Goal: Task Accomplishment & Management: Manage account settings

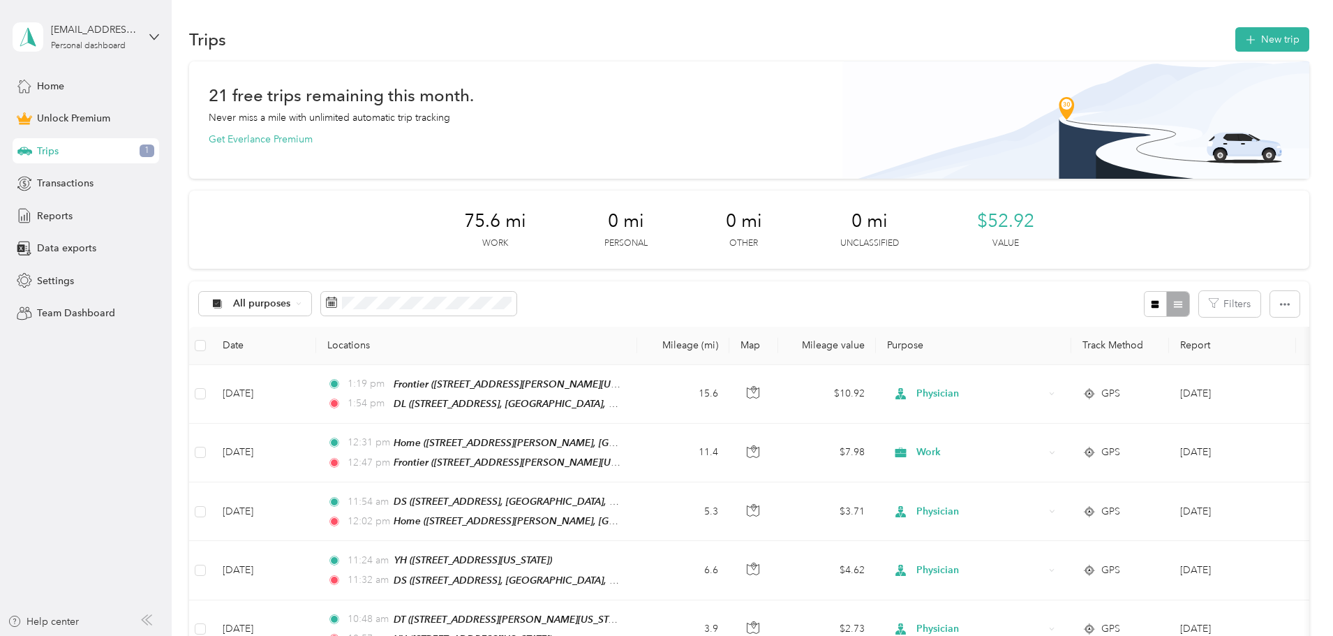
click at [127, 417] on aside "[PERSON_NAME][EMAIL_ADDRESS][DOMAIN_NAME] Personal dashboard Home Unlock Premiu…" at bounding box center [86, 318] width 172 height 636
click at [101, 187] on div "Transactions" at bounding box center [86, 183] width 147 height 25
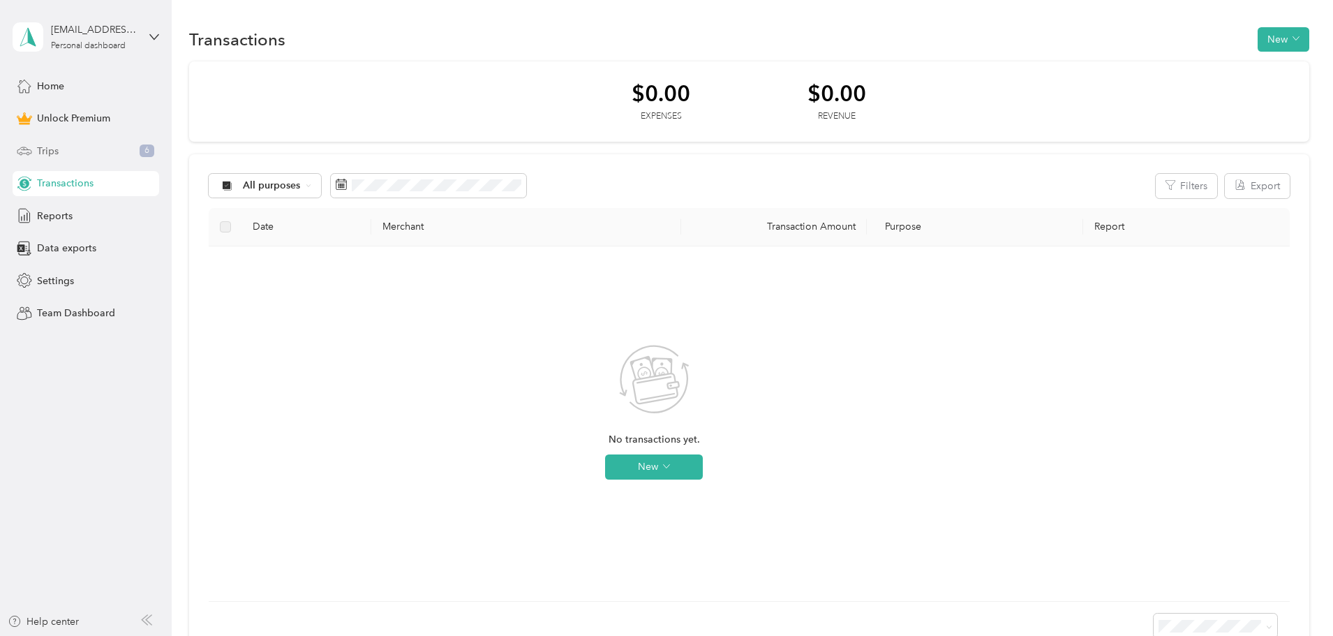
click at [93, 159] on div "Trips 6" at bounding box center [86, 150] width 147 height 25
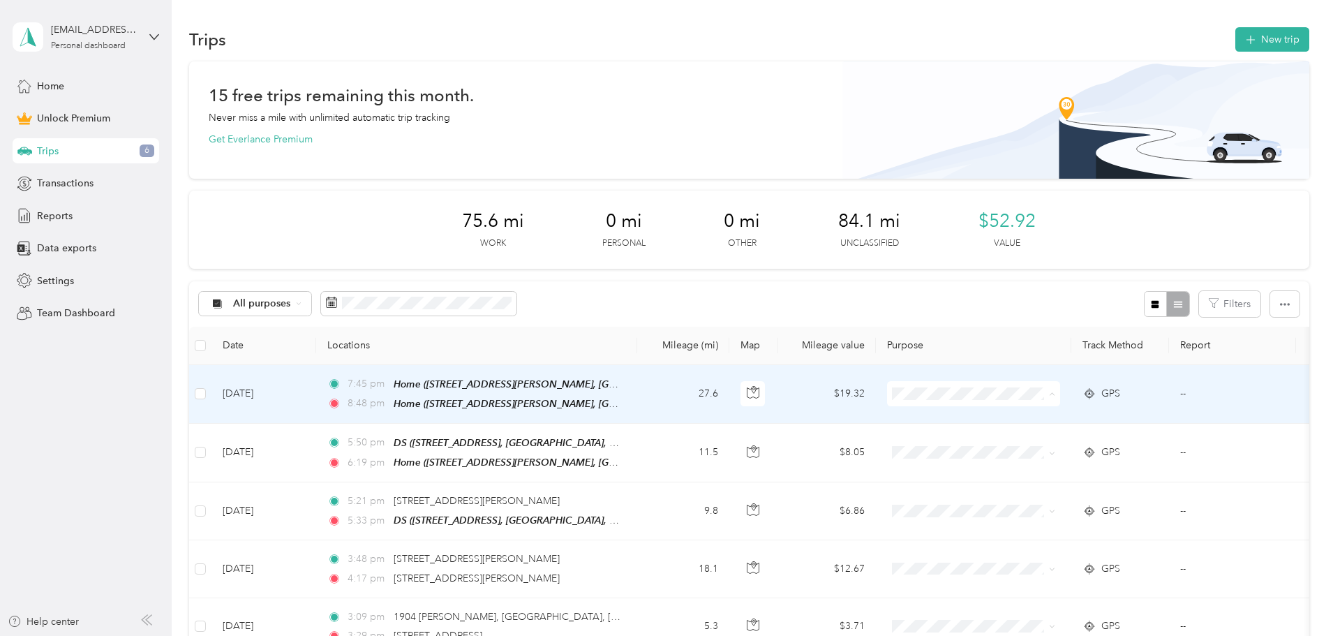
click at [1031, 442] on span "Personal" at bounding box center [1079, 443] width 129 height 15
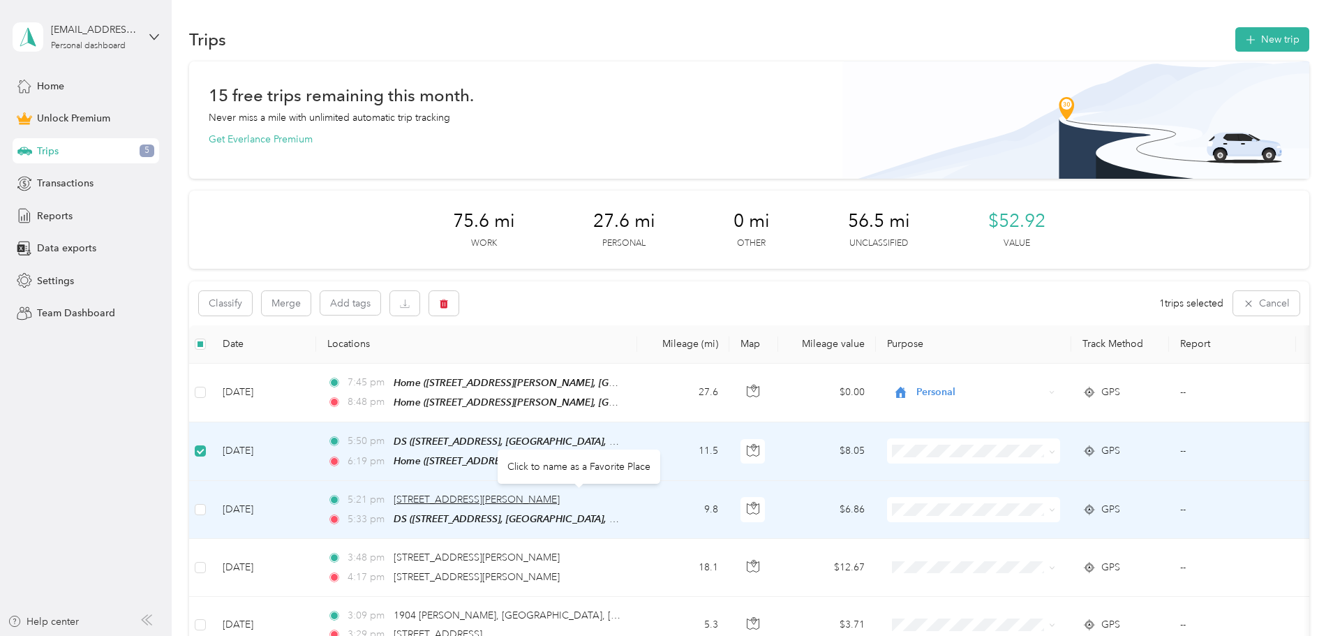
click at [560, 498] on span "[STREET_ADDRESS][PERSON_NAME]" at bounding box center [477, 499] width 166 height 12
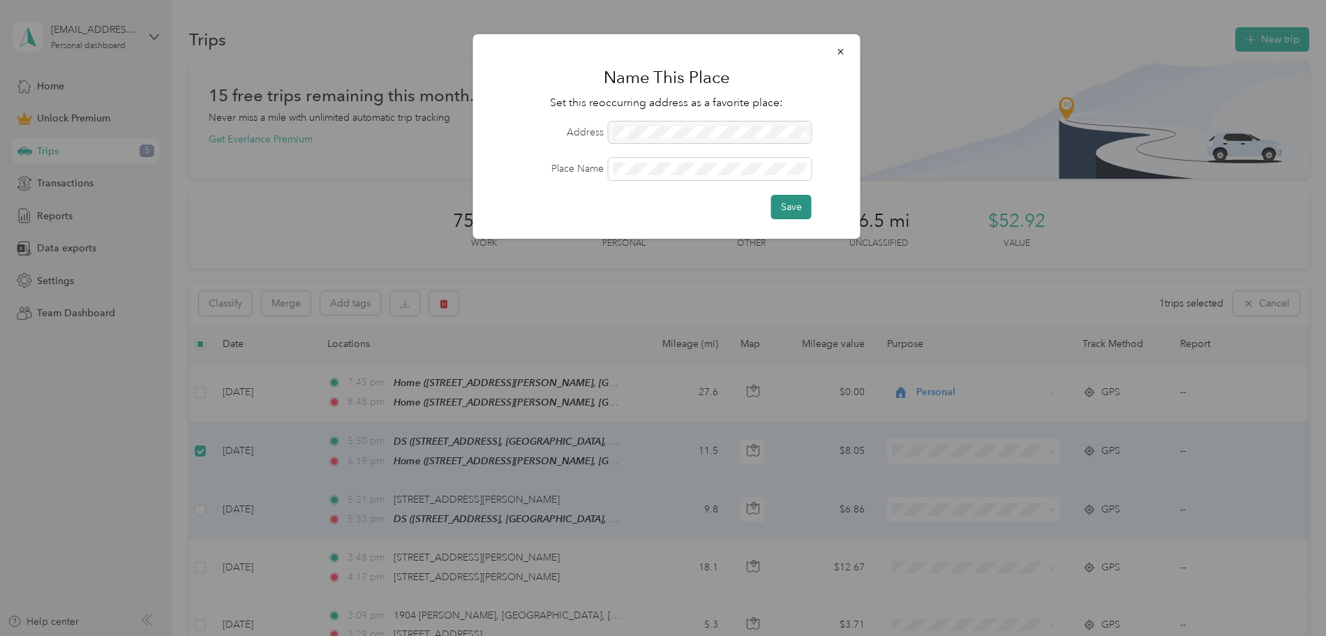
click at [802, 209] on button "Save" at bounding box center [791, 207] width 40 height 24
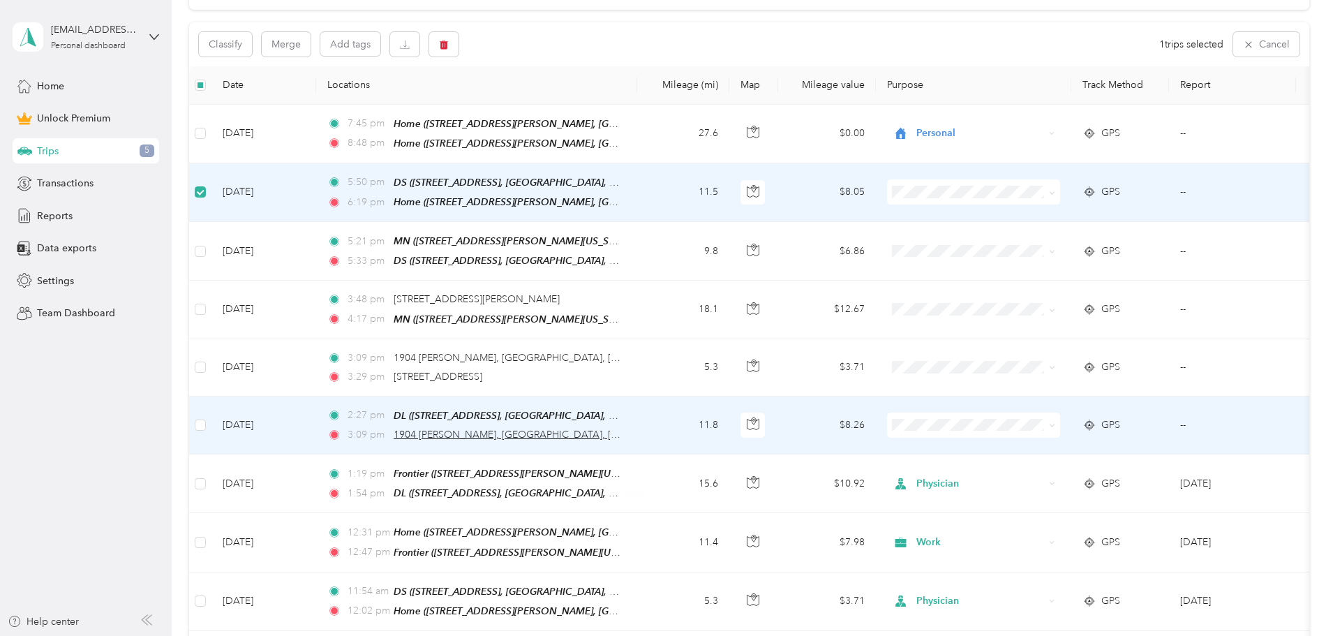
scroll to position [349, 0]
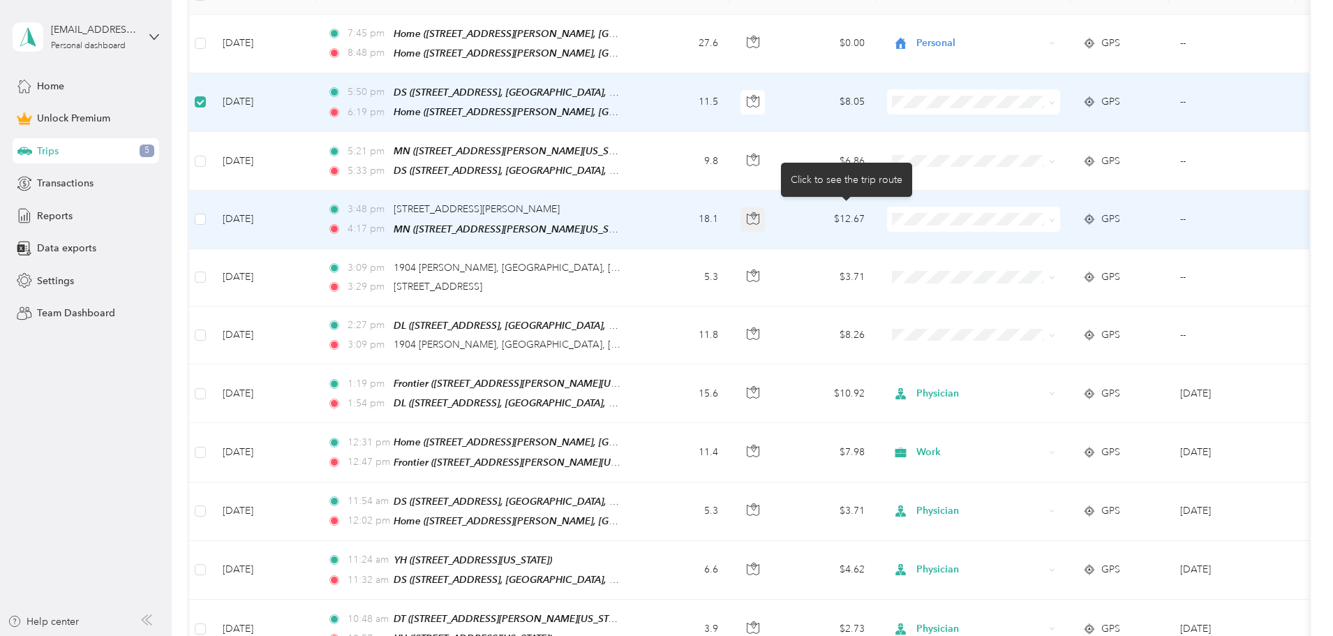
click at [766, 218] on button "button" at bounding box center [752, 219] width 25 height 25
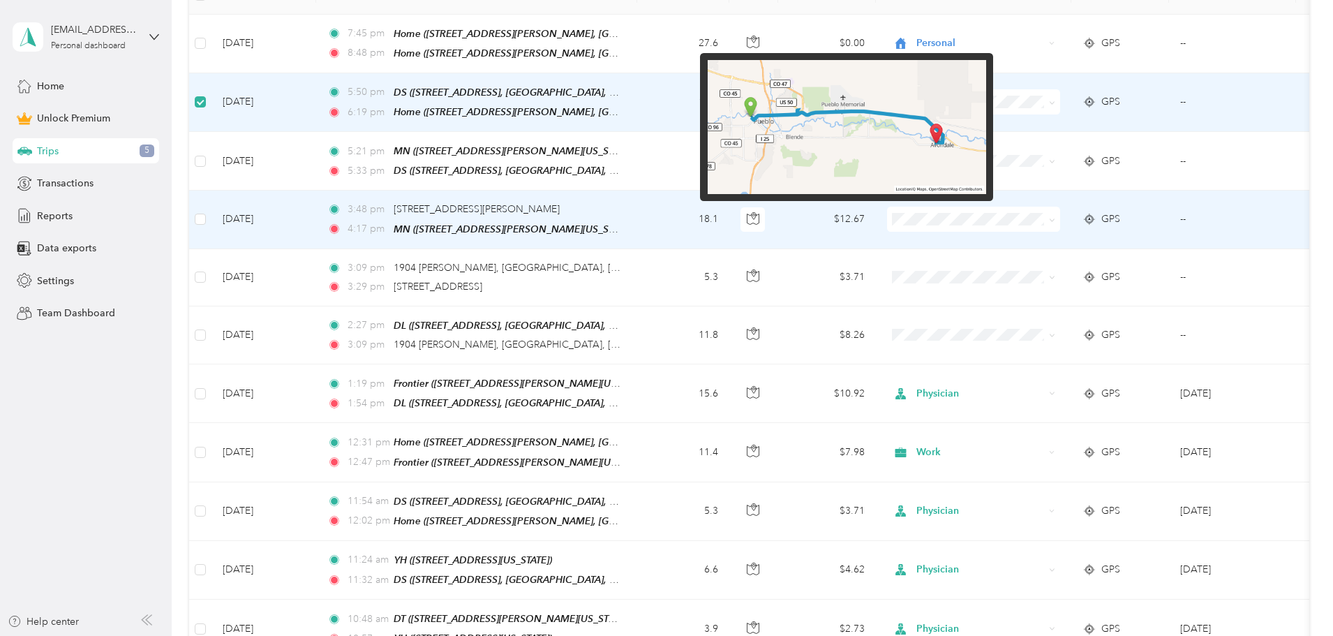
click at [746, 123] on img at bounding box center [847, 127] width 278 height 134
click at [767, 105] on img at bounding box center [847, 127] width 278 height 134
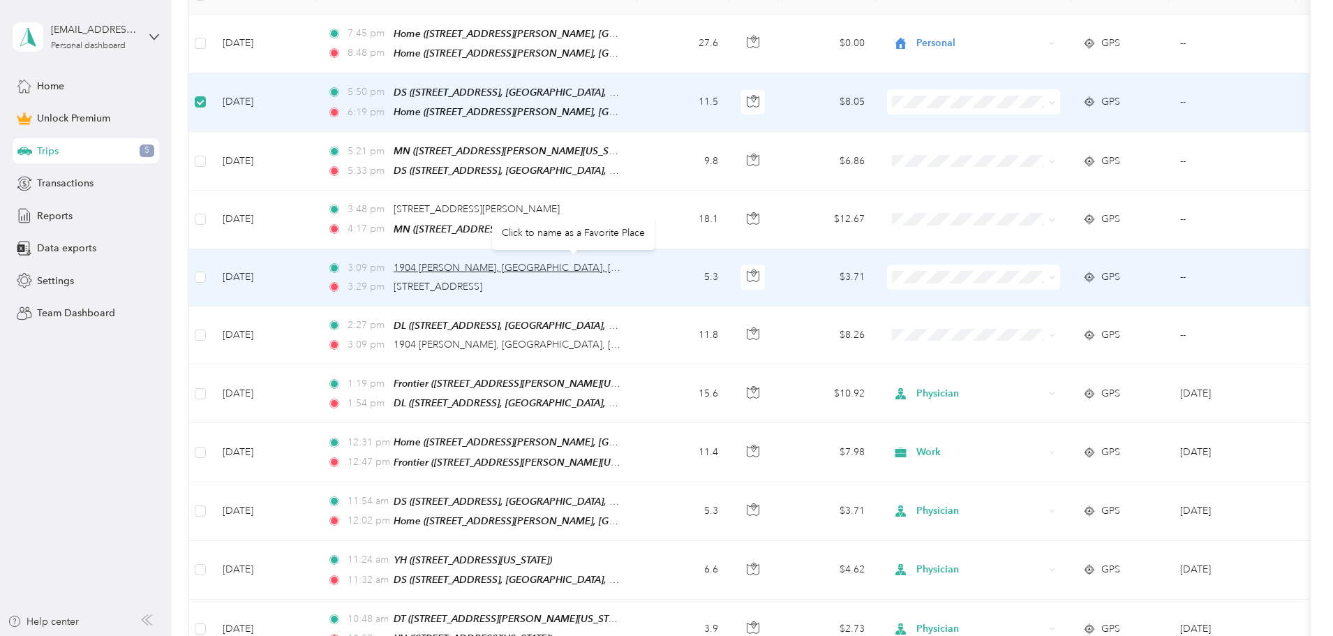
click at [523, 263] on span "1904 [PERSON_NAME], [GEOGRAPHIC_DATA], [GEOGRAPHIC_DATA]" at bounding box center [551, 268] width 315 height 12
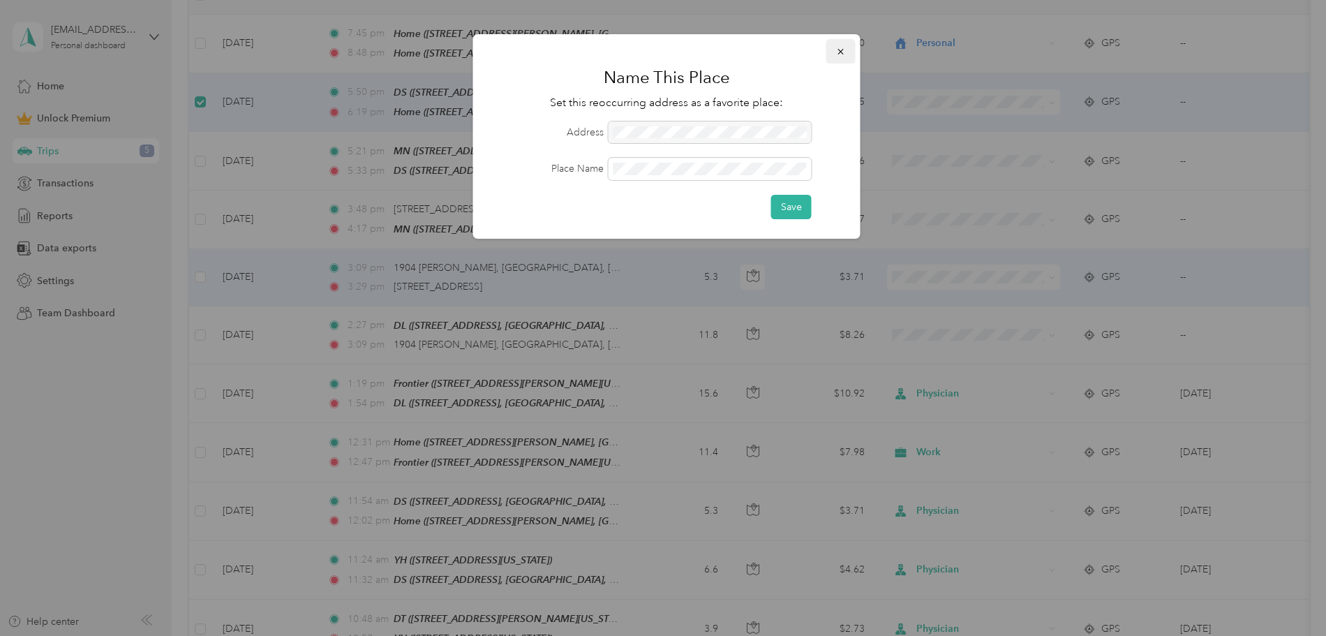
click at [839, 53] on icon "button" at bounding box center [840, 52] width 6 height 6
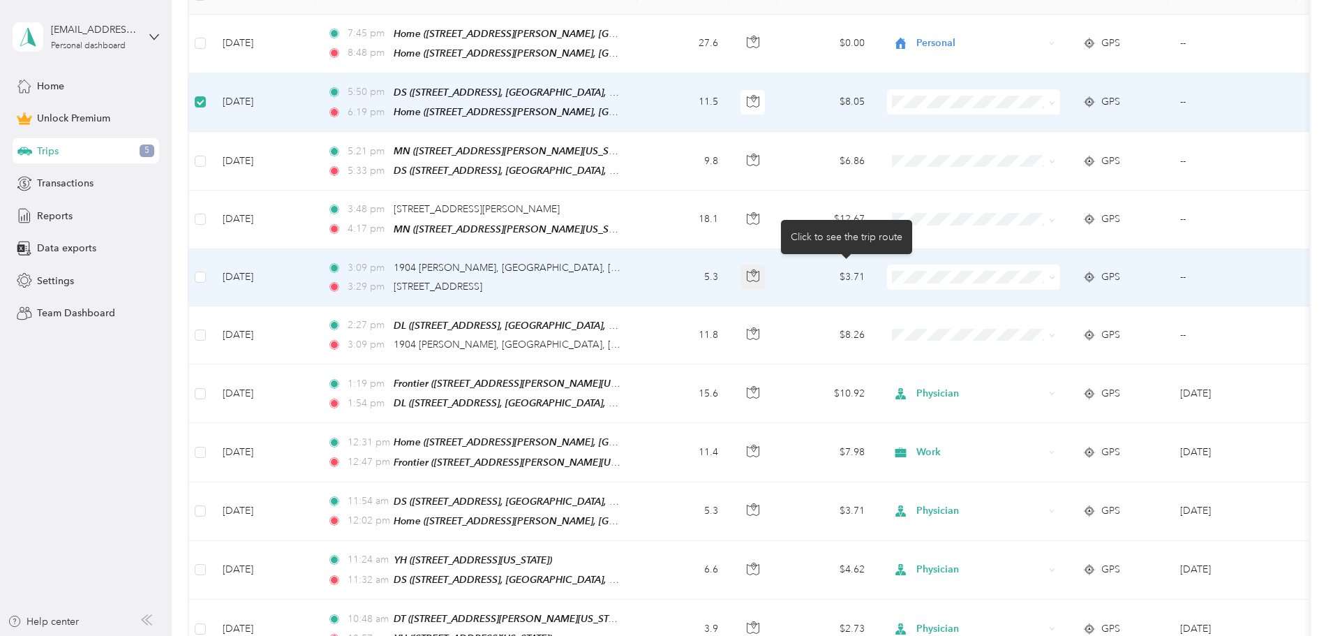
click at [759, 271] on icon "button" at bounding box center [753, 275] width 13 height 13
click at [759, 269] on icon "button" at bounding box center [753, 275] width 13 height 13
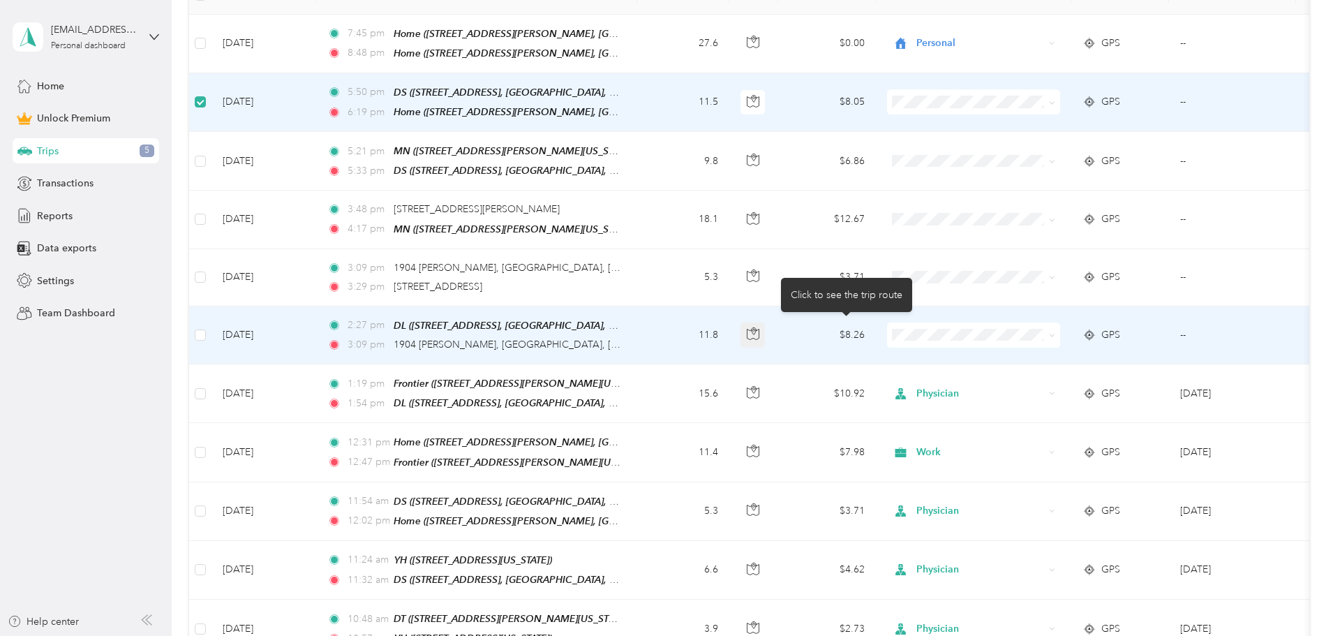
click at [766, 332] on button "button" at bounding box center [752, 334] width 25 height 25
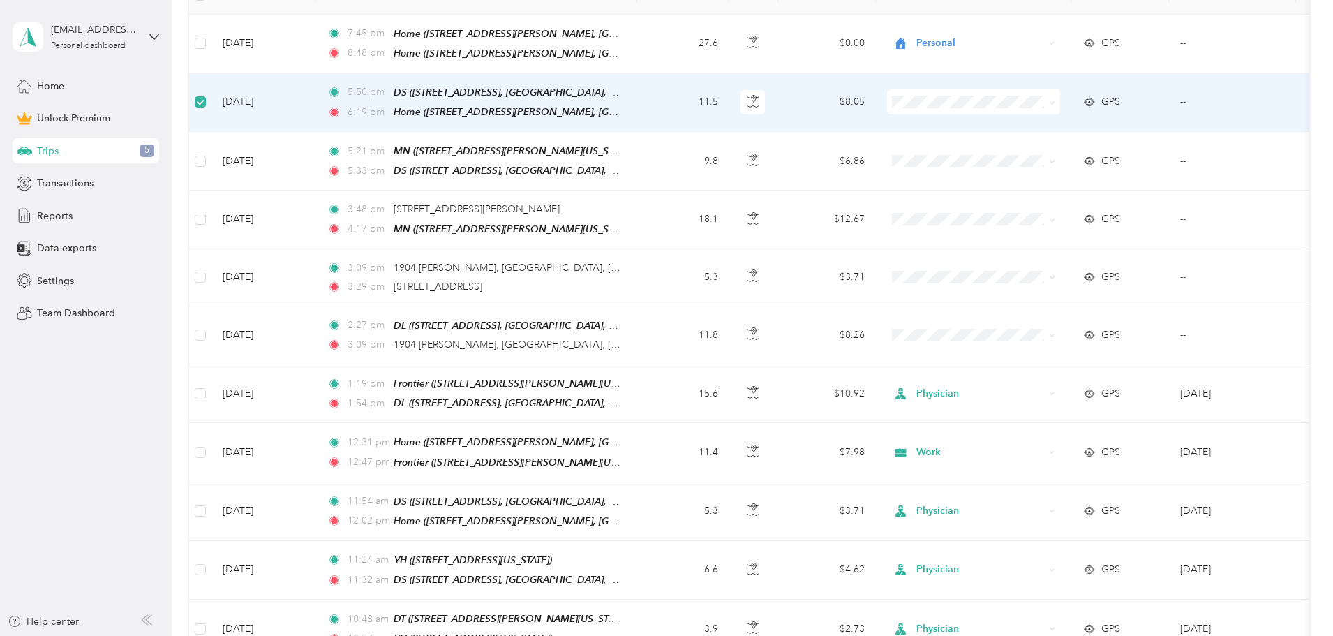
click at [228, 237] on div "15 free trips remaining this month. Never miss a mile with unlimited automatic …" at bounding box center [749, 351] width 1120 height 1279
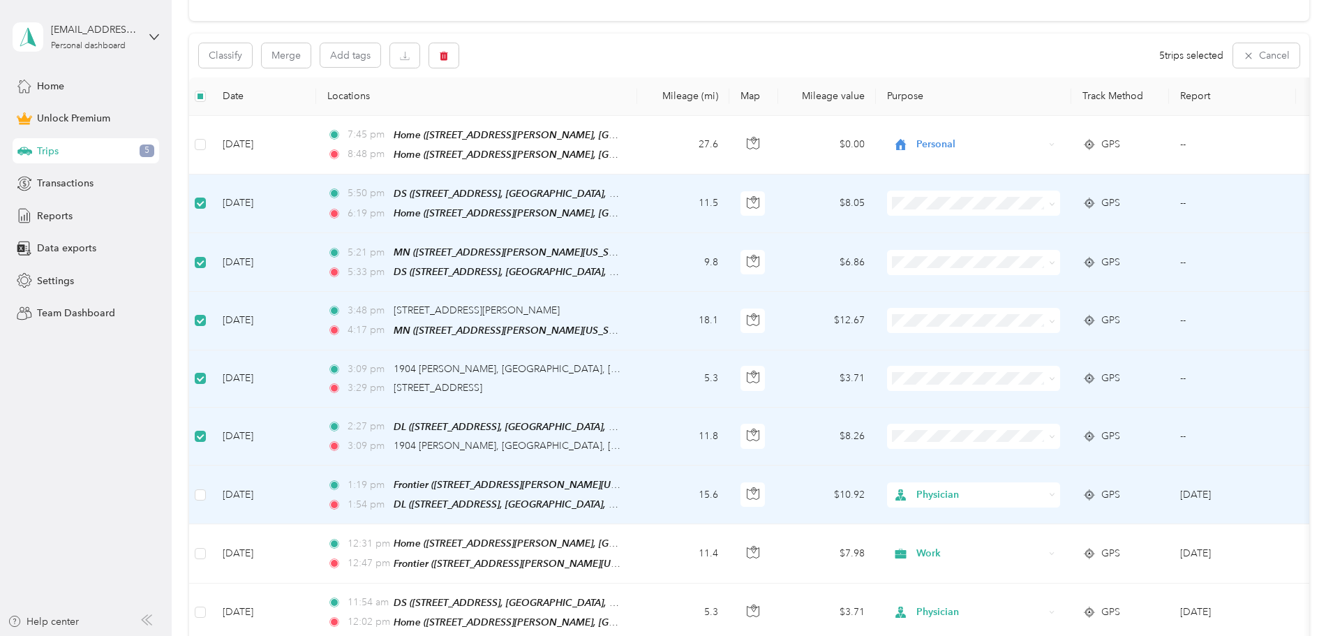
scroll to position [279, 0]
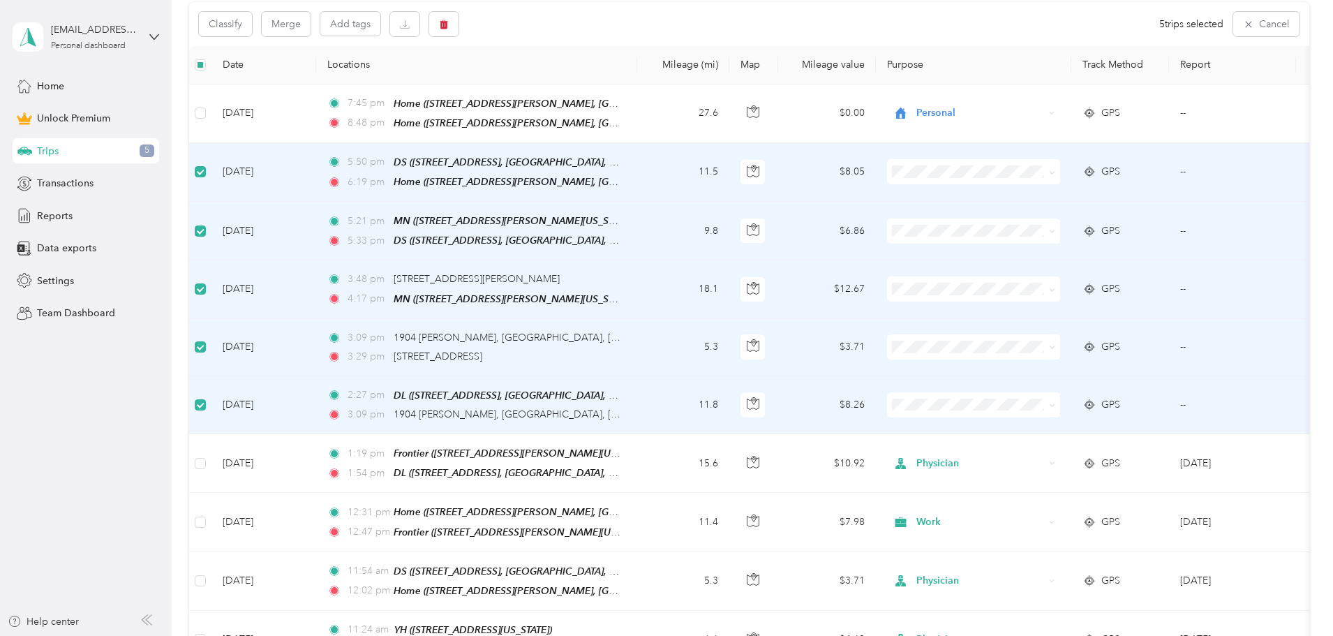
click at [1043, 466] on li "Physician" at bounding box center [1066, 471] width 173 height 24
click at [252, 23] on button "Classify" at bounding box center [225, 24] width 53 height 24
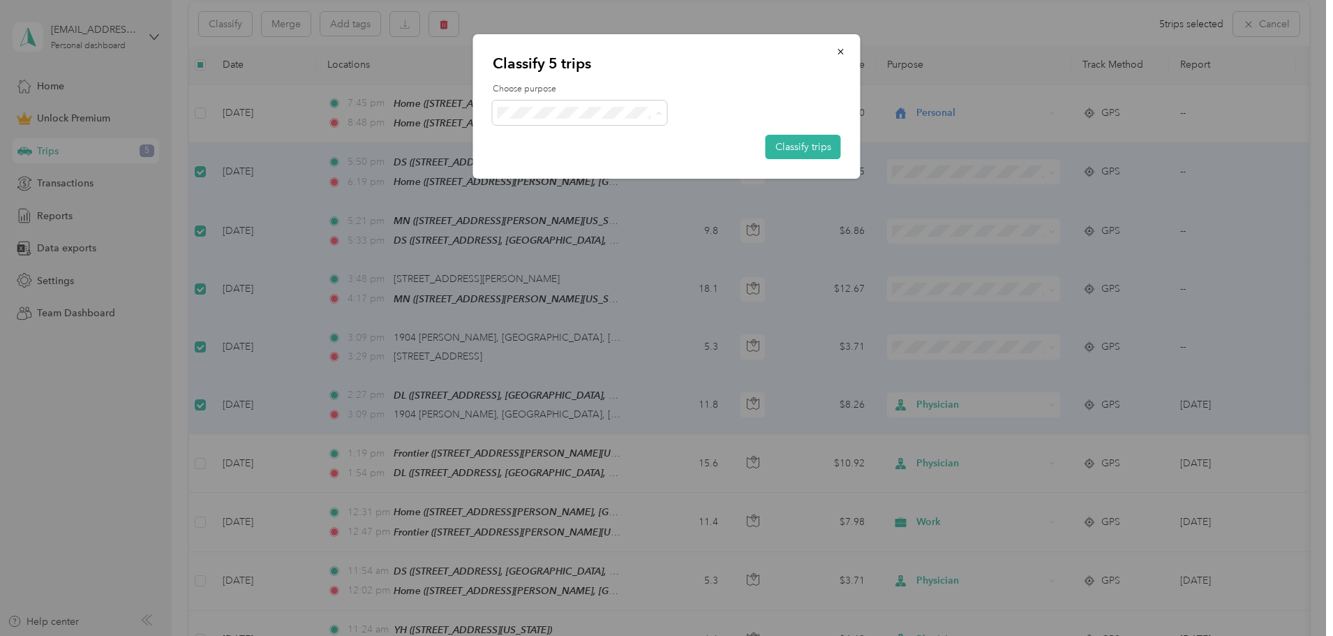
click at [586, 183] on span "Physician" at bounding box center [592, 187] width 130 height 15
click at [812, 149] on button "Classify trips" at bounding box center [803, 147] width 75 height 24
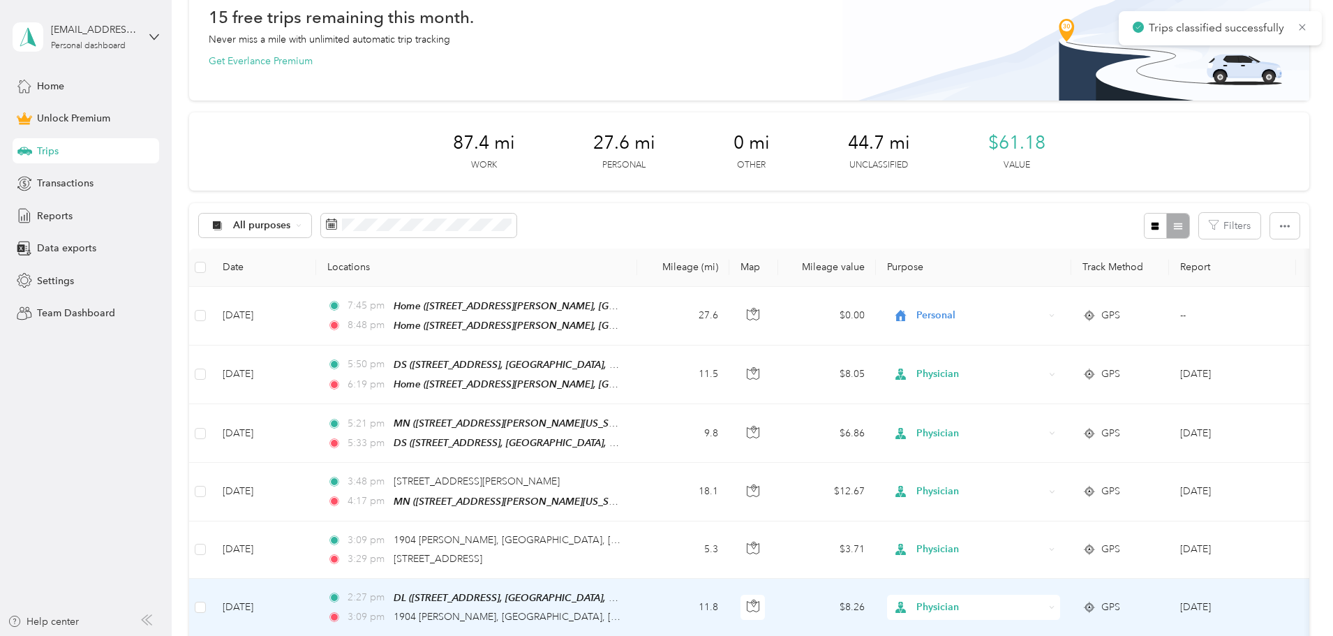
scroll to position [0, 0]
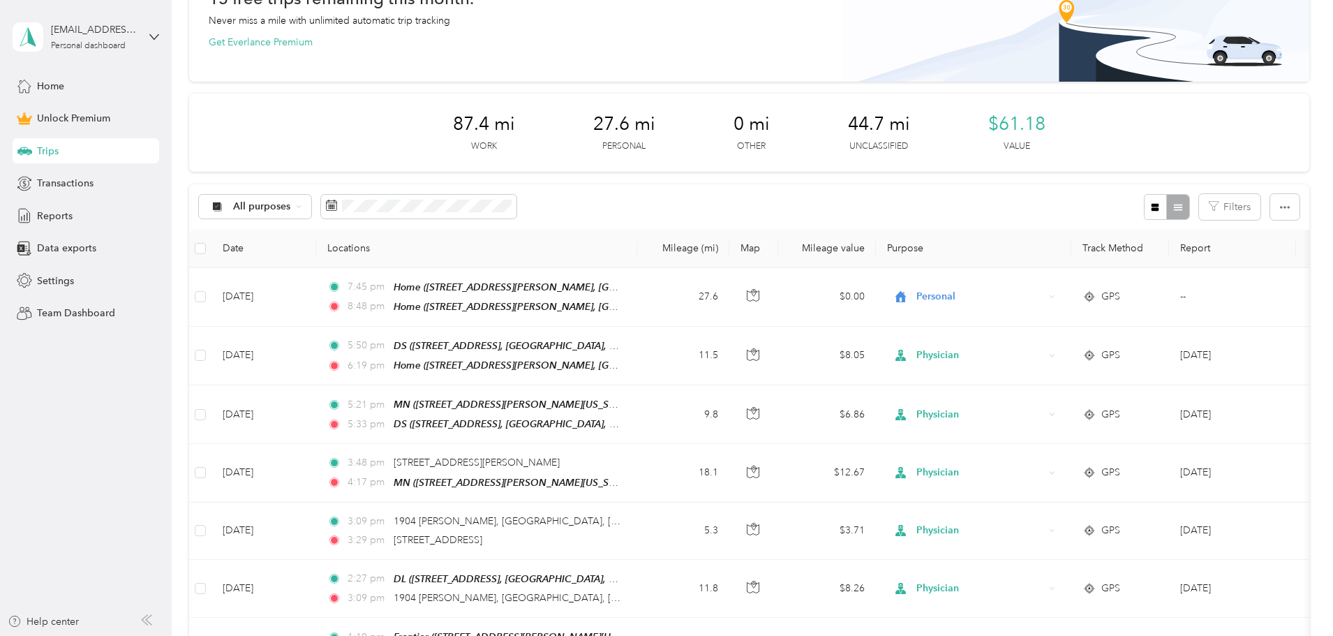
scroll to position [75, 0]
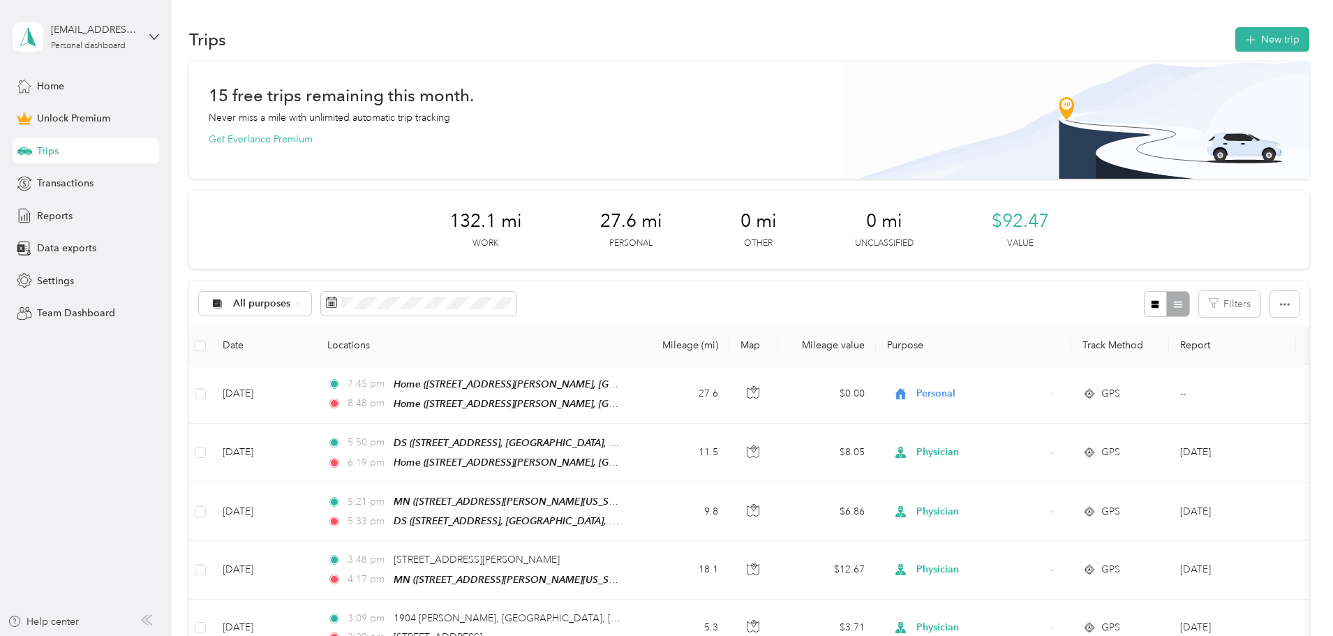
click at [110, 119] on span "Unlock Premium" at bounding box center [73, 118] width 73 height 15
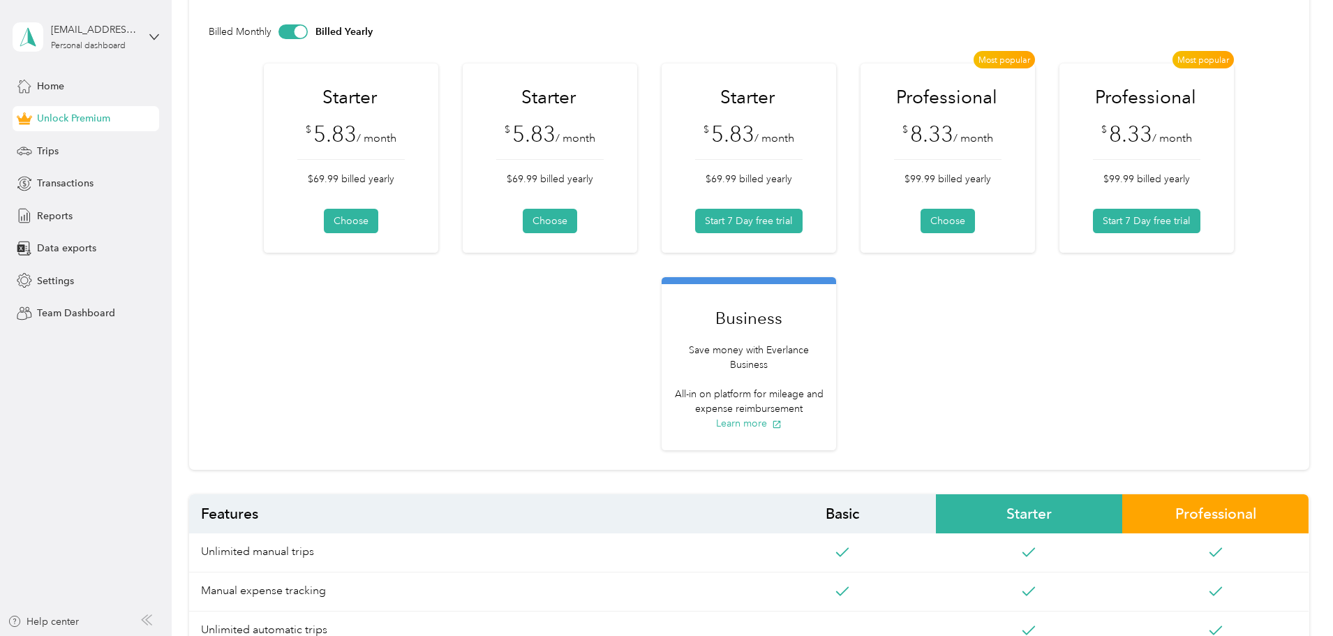
scroll to position [70, 0]
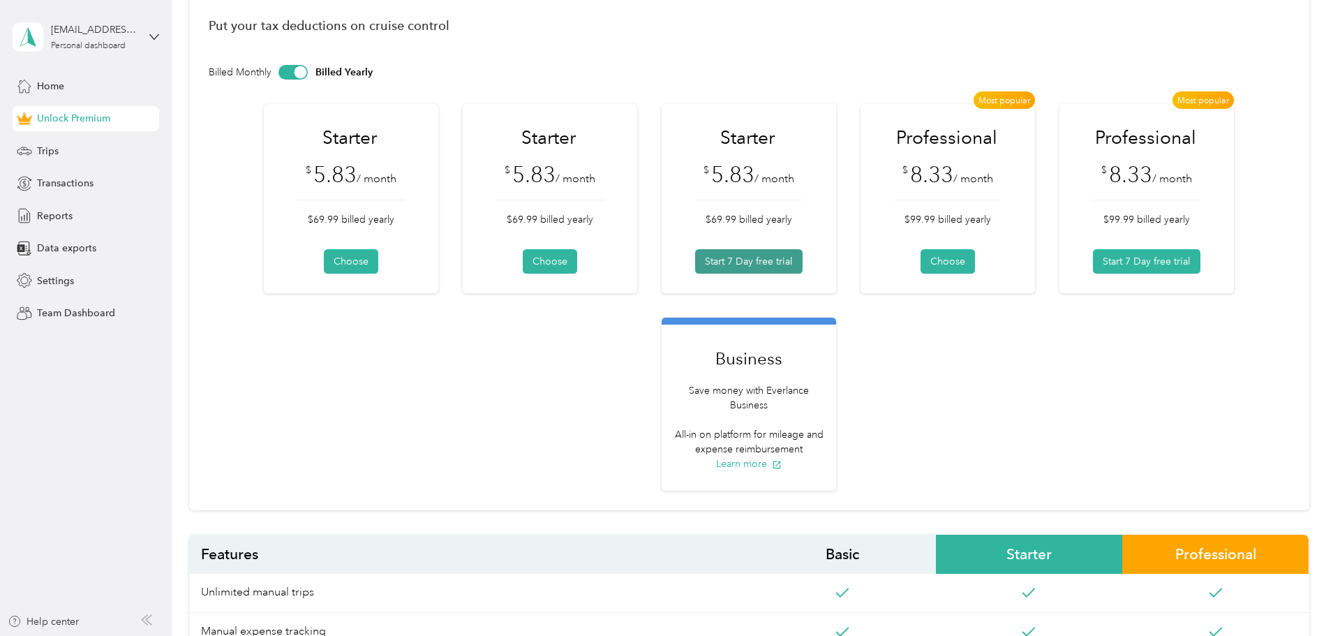
click at [803, 265] on button "Start 7 Day free trial" at bounding box center [748, 261] width 107 height 24
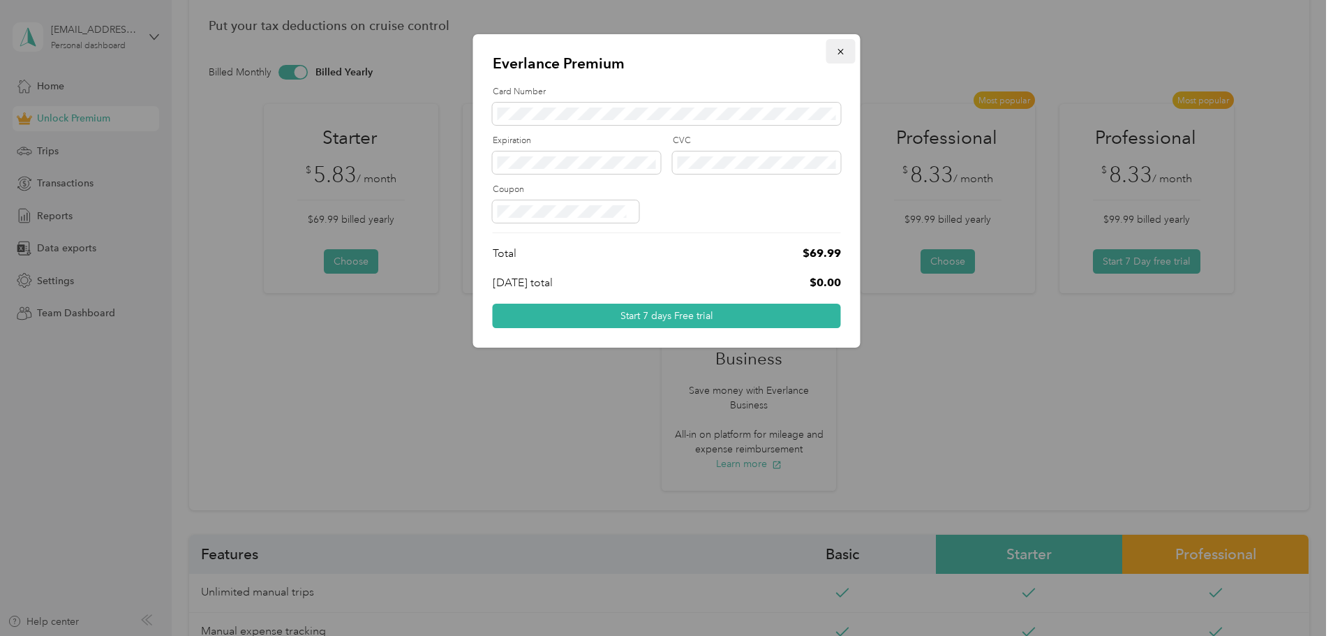
drag, startPoint x: 844, startPoint y: 55, endPoint x: 943, endPoint y: 102, distance: 110.2
click at [844, 54] on icon "button" at bounding box center [841, 52] width 10 height 10
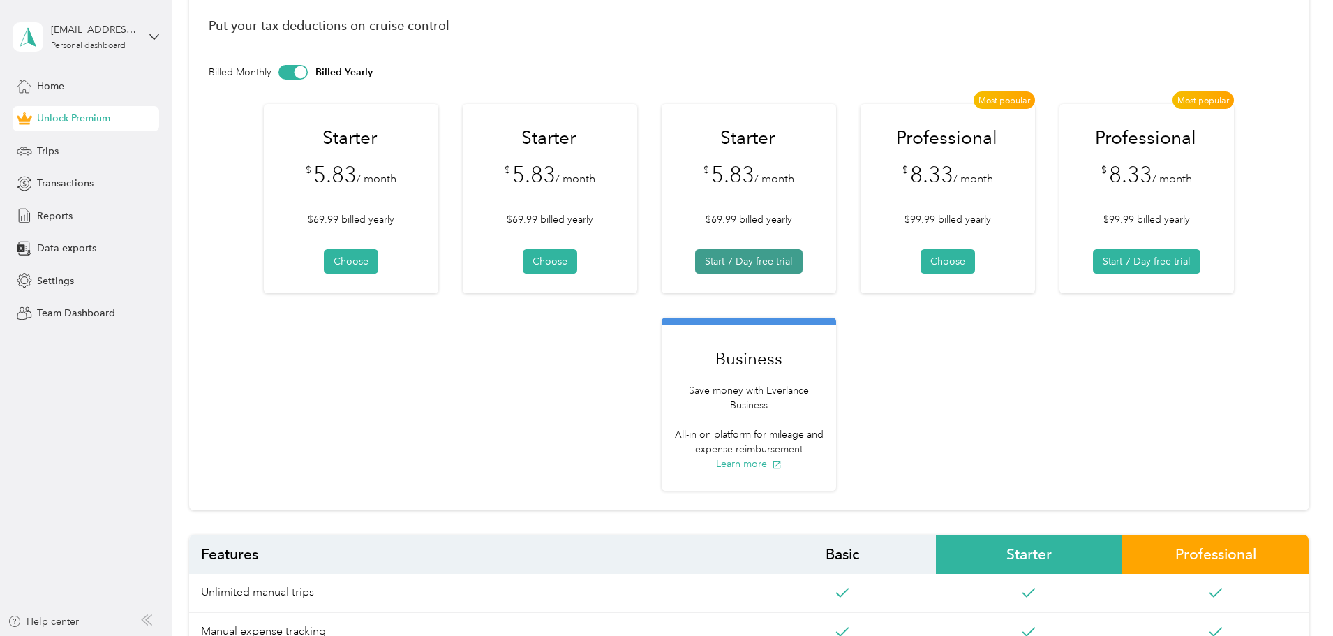
click at [803, 256] on button "Start 7 Day free trial" at bounding box center [748, 261] width 107 height 24
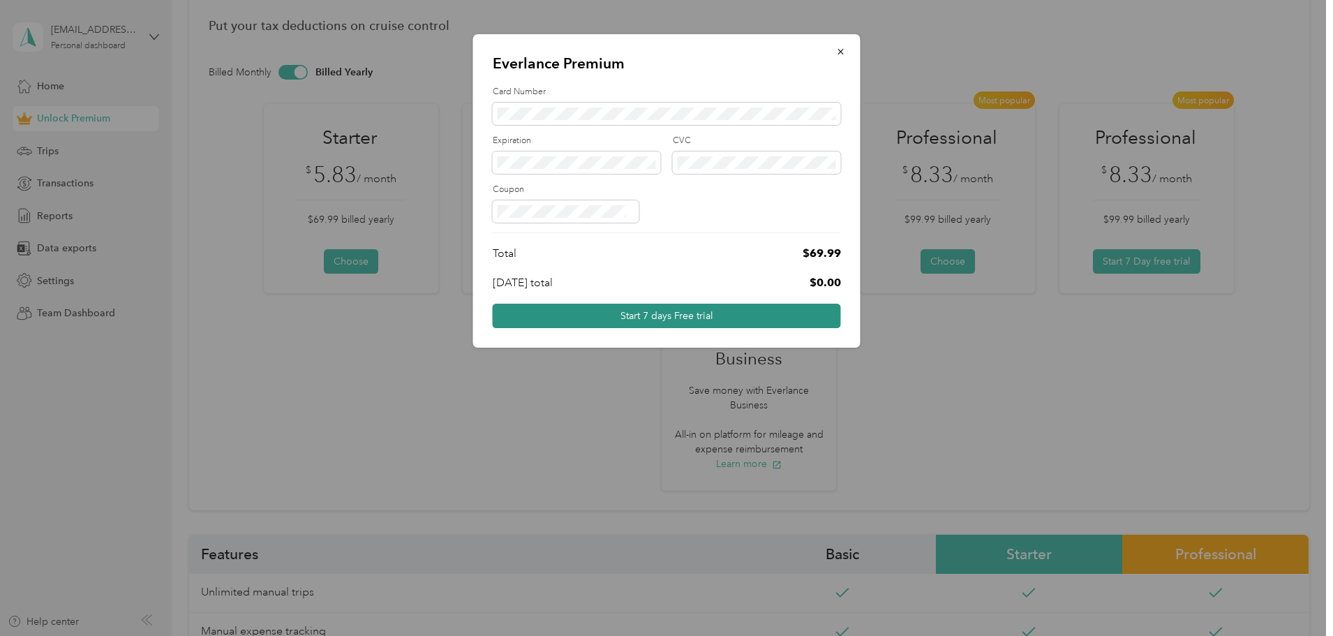
click at [713, 318] on button "Start 7 days Free trial" at bounding box center [667, 316] width 348 height 24
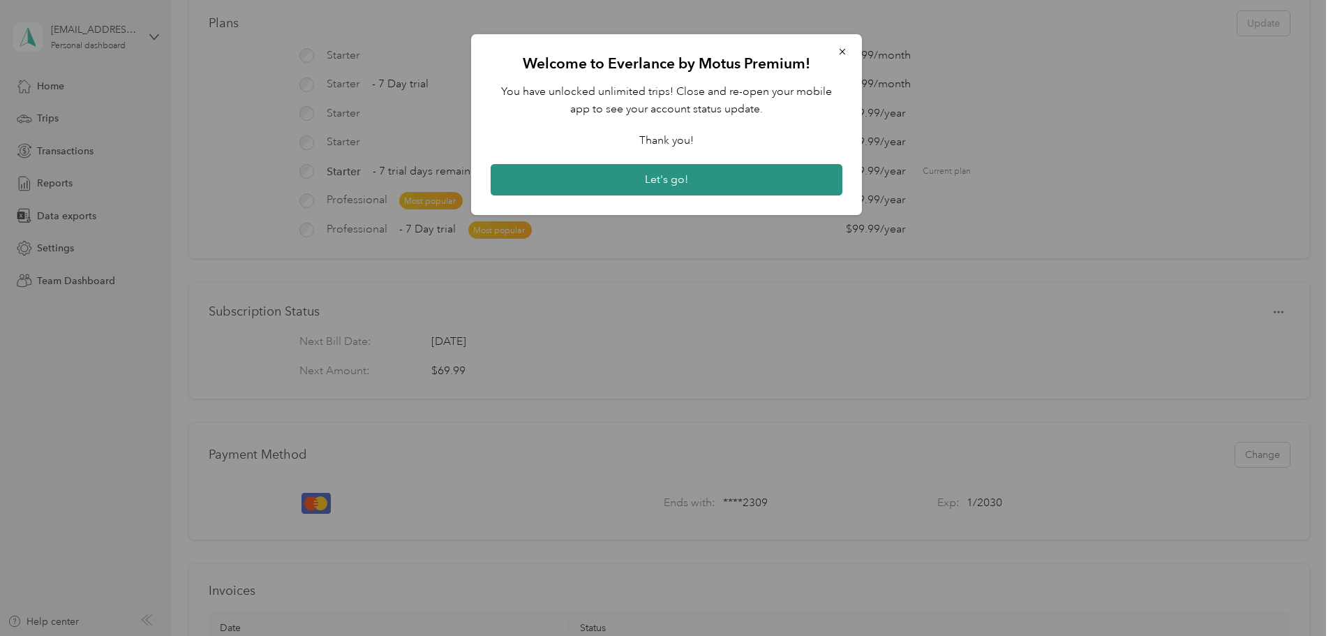
click at [641, 188] on button "Let's go!" at bounding box center [667, 180] width 352 height 32
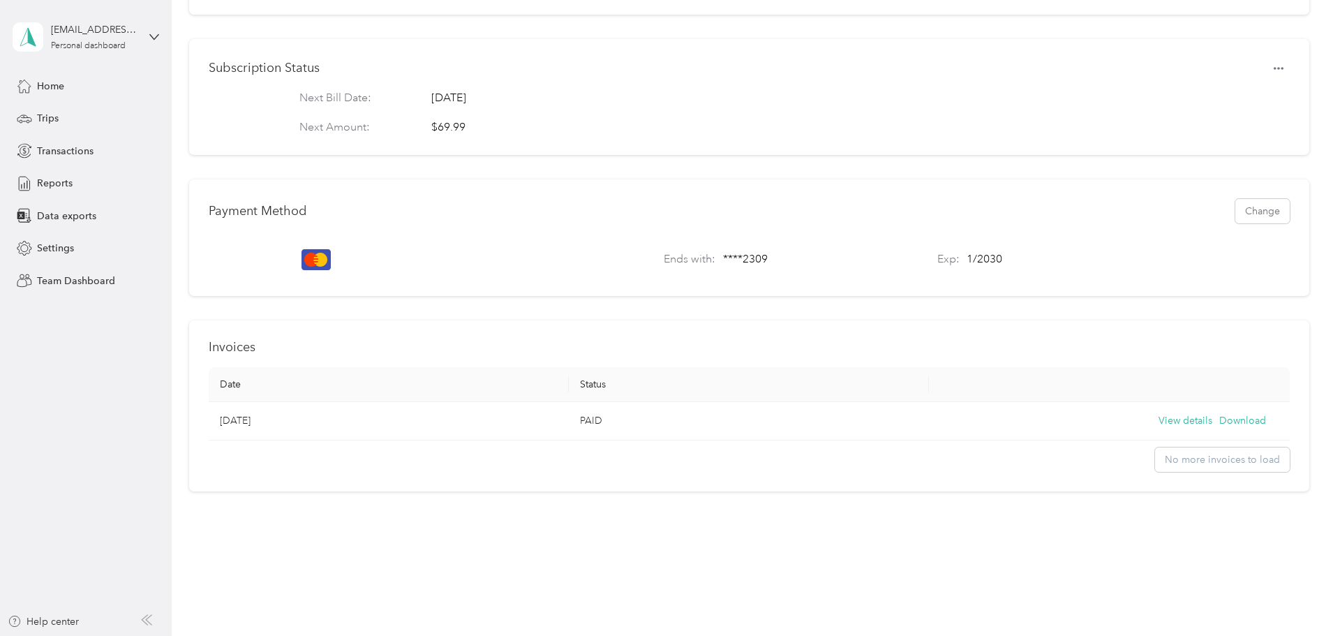
scroll to position [334, 0]
click at [61, 82] on span "Home" at bounding box center [50, 86] width 27 height 15
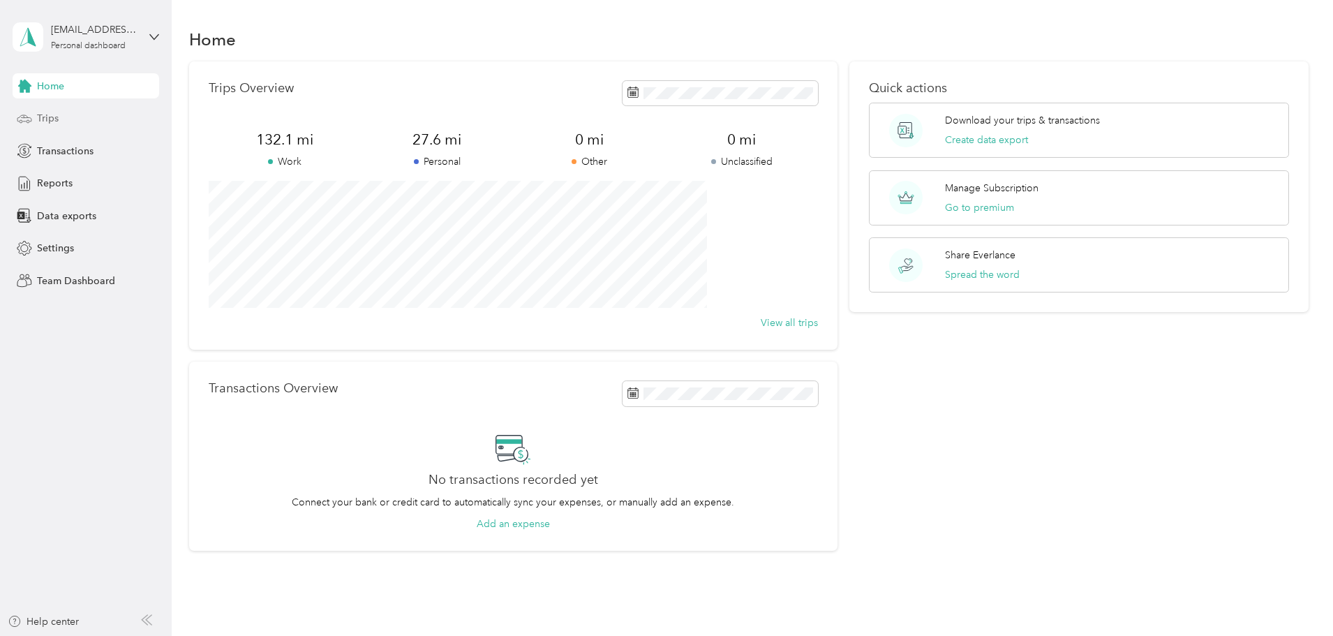
click at [91, 118] on div "Trips" at bounding box center [86, 118] width 147 height 25
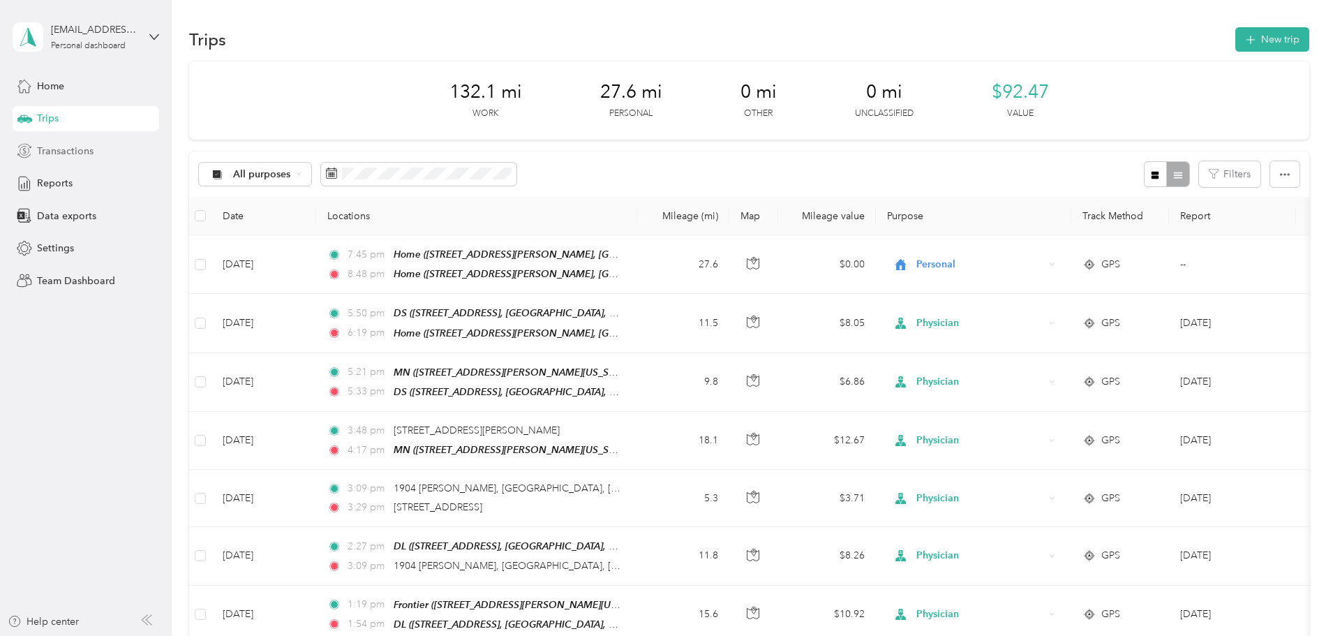
click at [53, 154] on span "Transactions" at bounding box center [65, 151] width 57 height 15
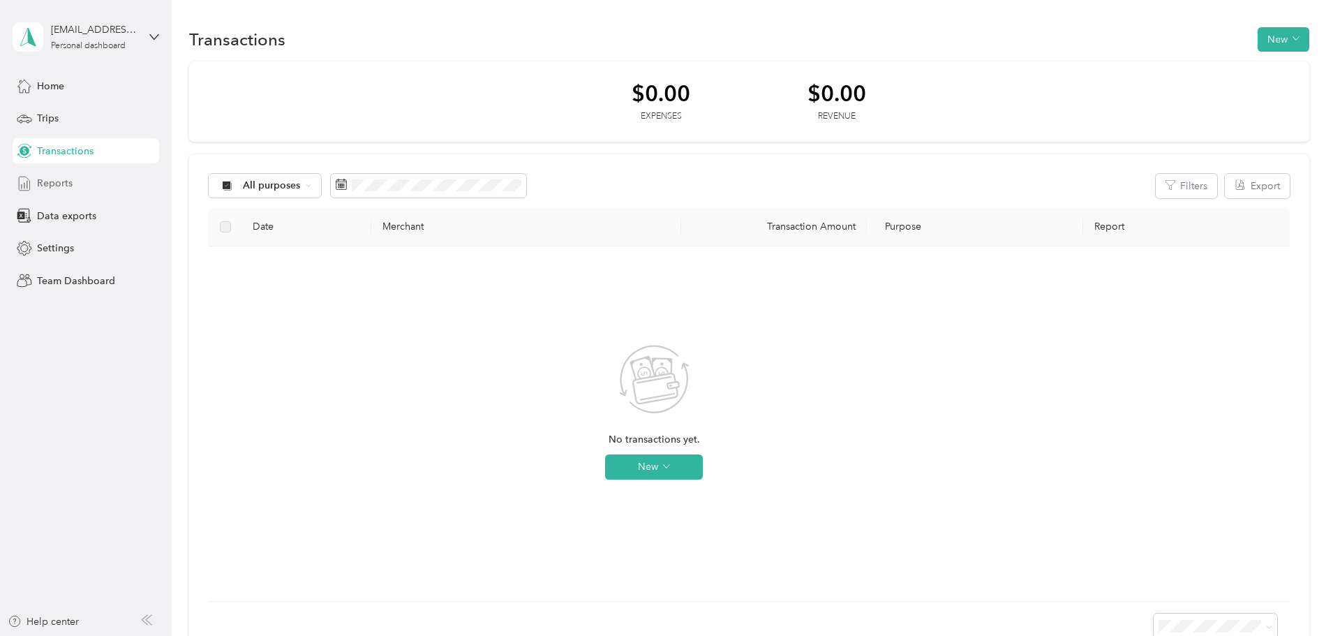
click at [46, 184] on span "Reports" at bounding box center [55, 183] width 36 height 15
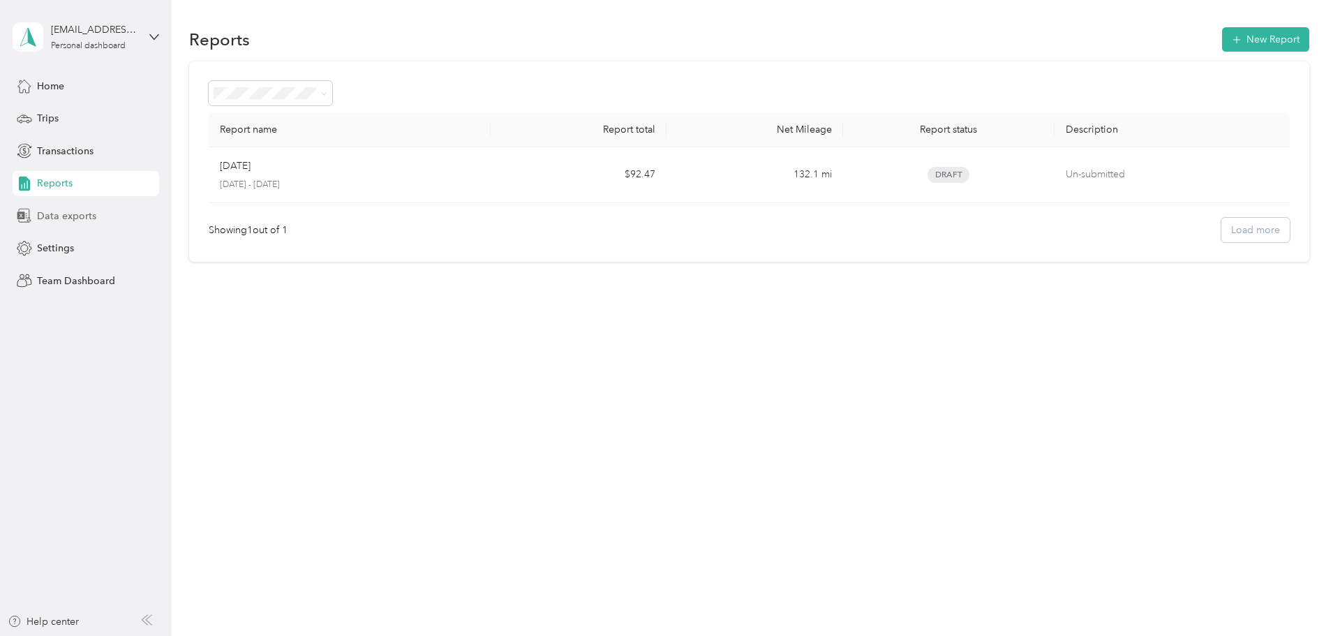
click at [79, 211] on span "Data exports" at bounding box center [66, 216] width 59 height 15
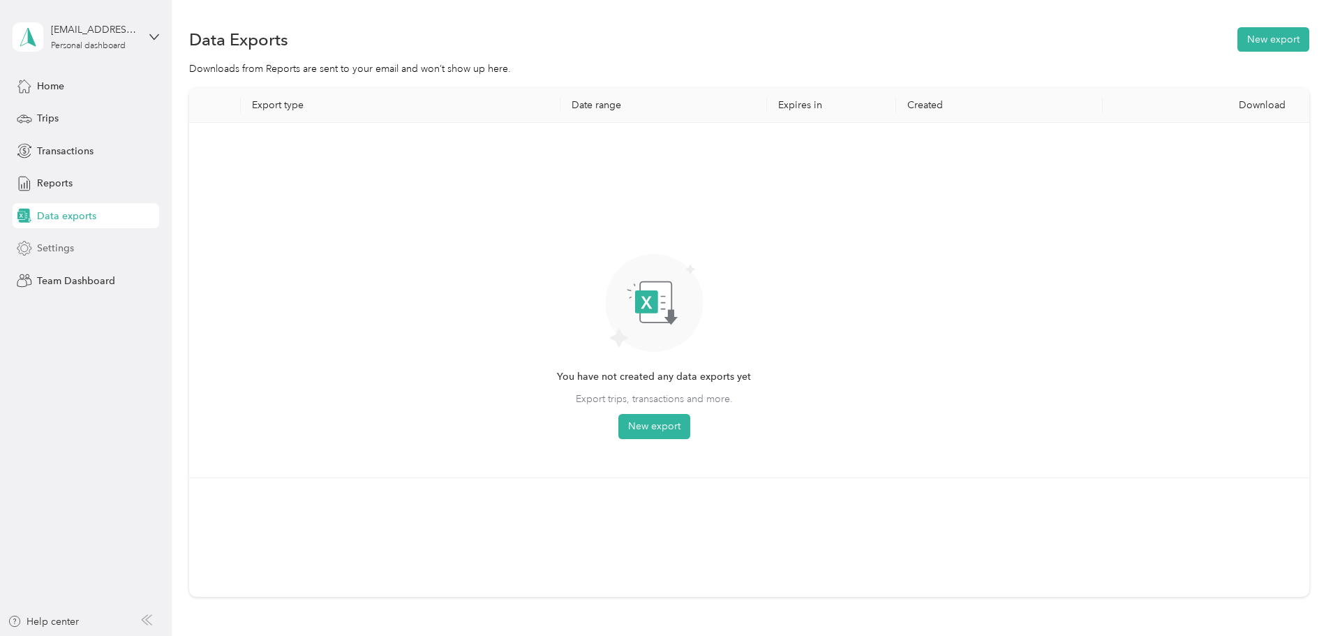
click at [101, 245] on div "Settings" at bounding box center [86, 248] width 147 height 25
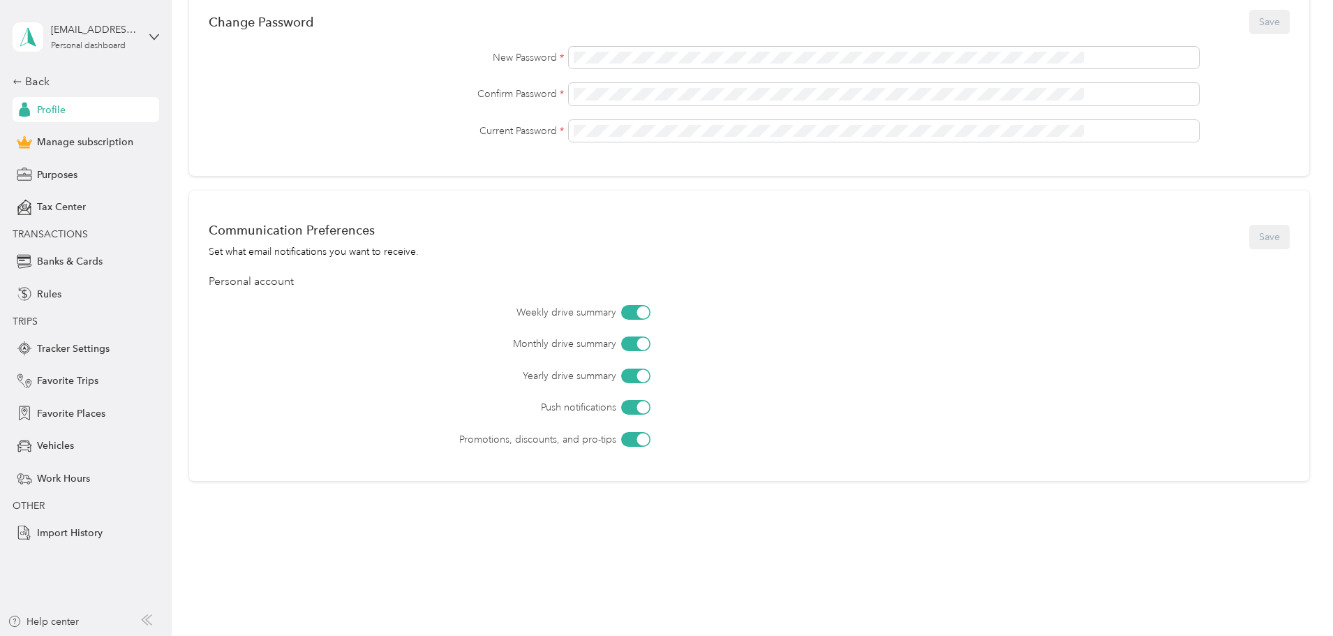
scroll to position [433, 0]
click at [83, 301] on div "Rules" at bounding box center [86, 293] width 147 height 25
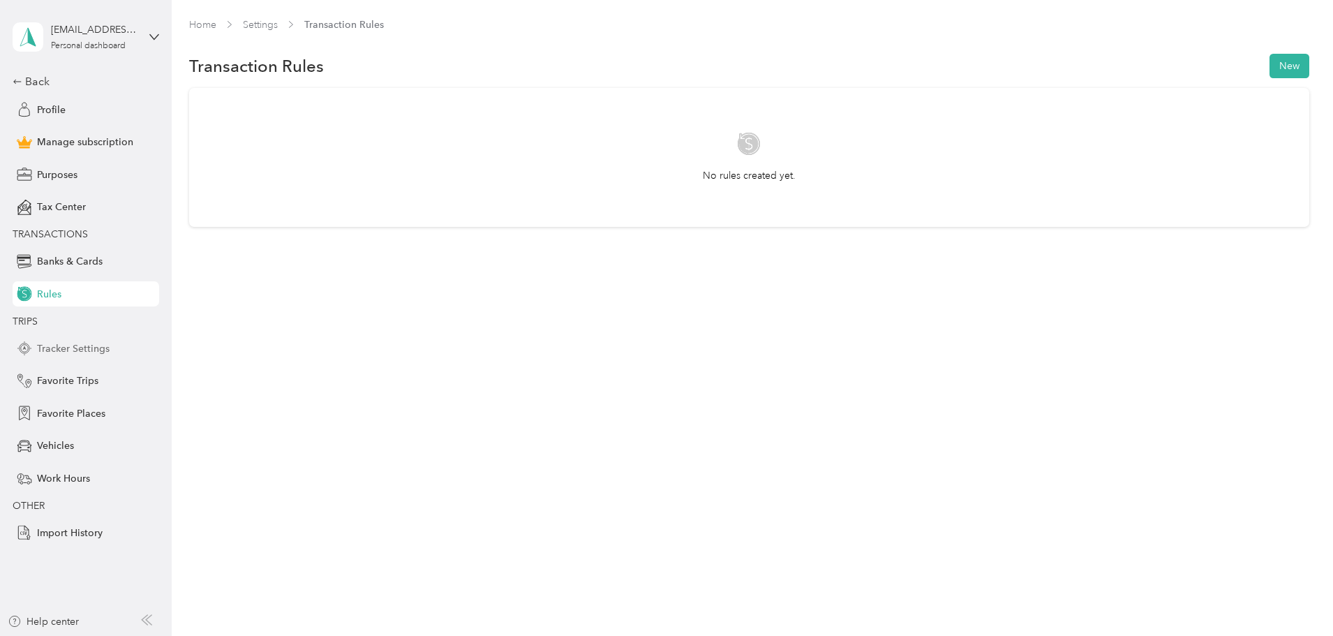
click at [110, 344] on div "Tracker Settings" at bounding box center [86, 348] width 147 height 25
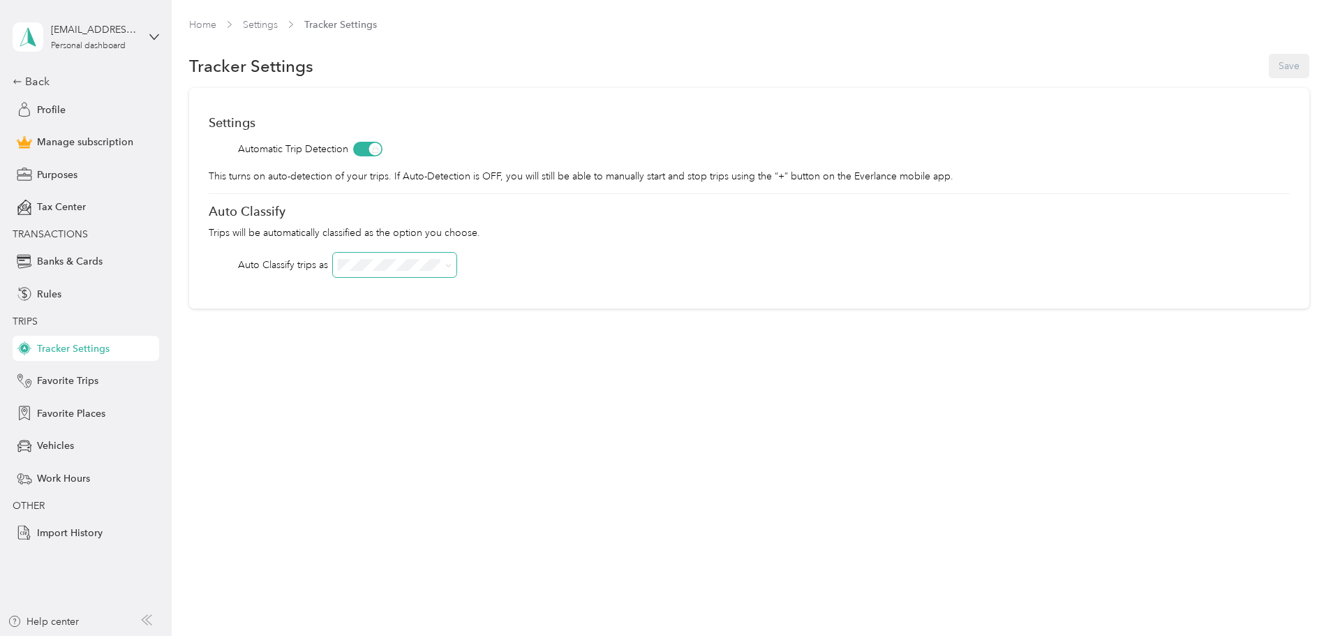
click at [456, 271] on span at bounding box center [395, 265] width 124 height 24
click at [505, 338] on div "Physician" at bounding box center [489, 335] width 104 height 15
click at [1269, 59] on button "Save" at bounding box center [1289, 66] width 40 height 24
click at [80, 385] on span "Favorite Trips" at bounding box center [67, 380] width 61 height 15
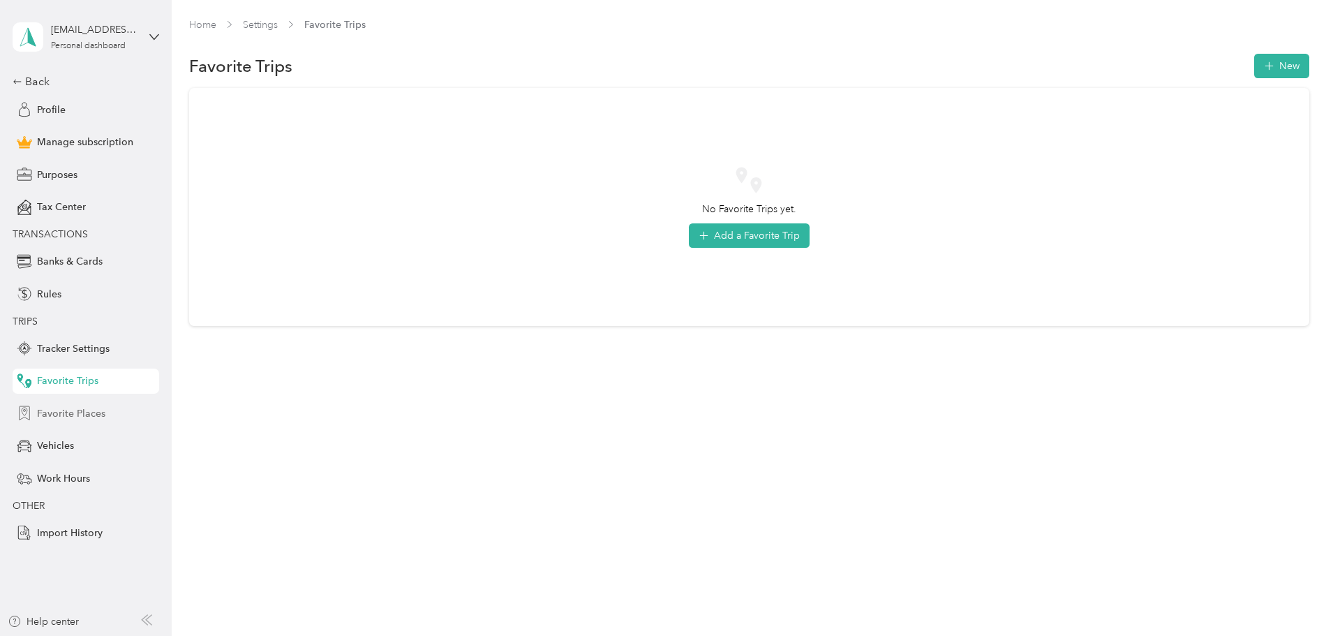
click at [87, 413] on span "Favorite Places" at bounding box center [71, 413] width 68 height 15
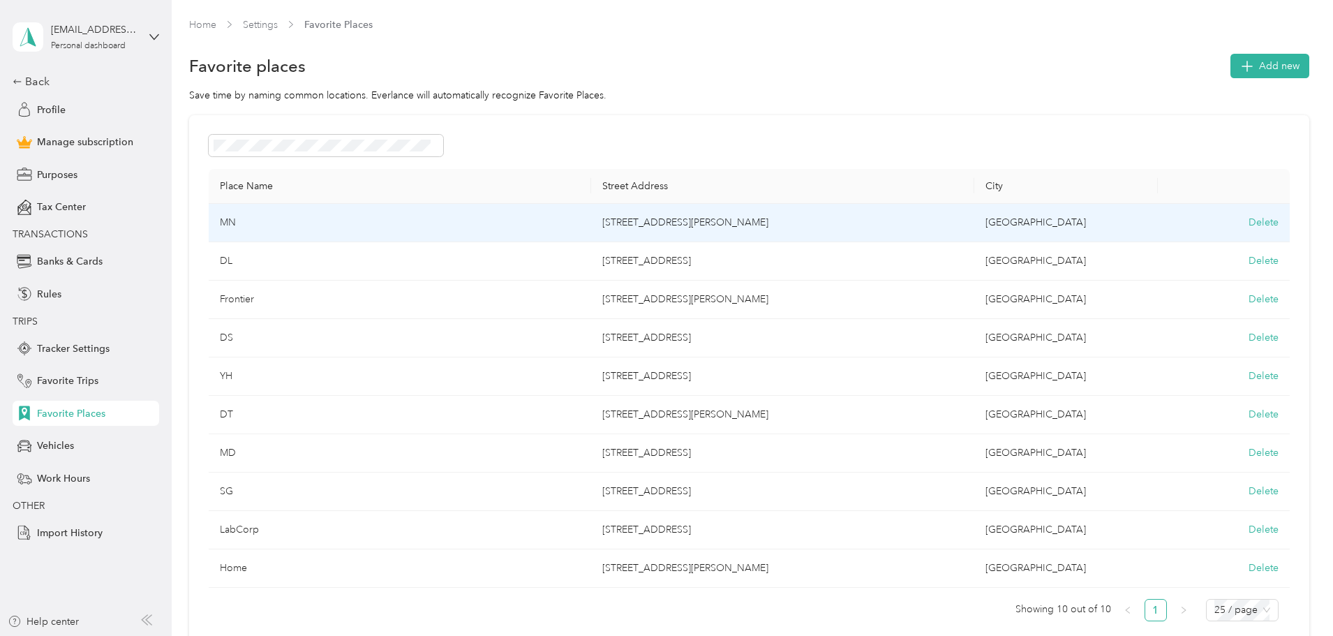
click at [890, 227] on td "[STREET_ADDRESS][PERSON_NAME]" at bounding box center [782, 223] width 383 height 38
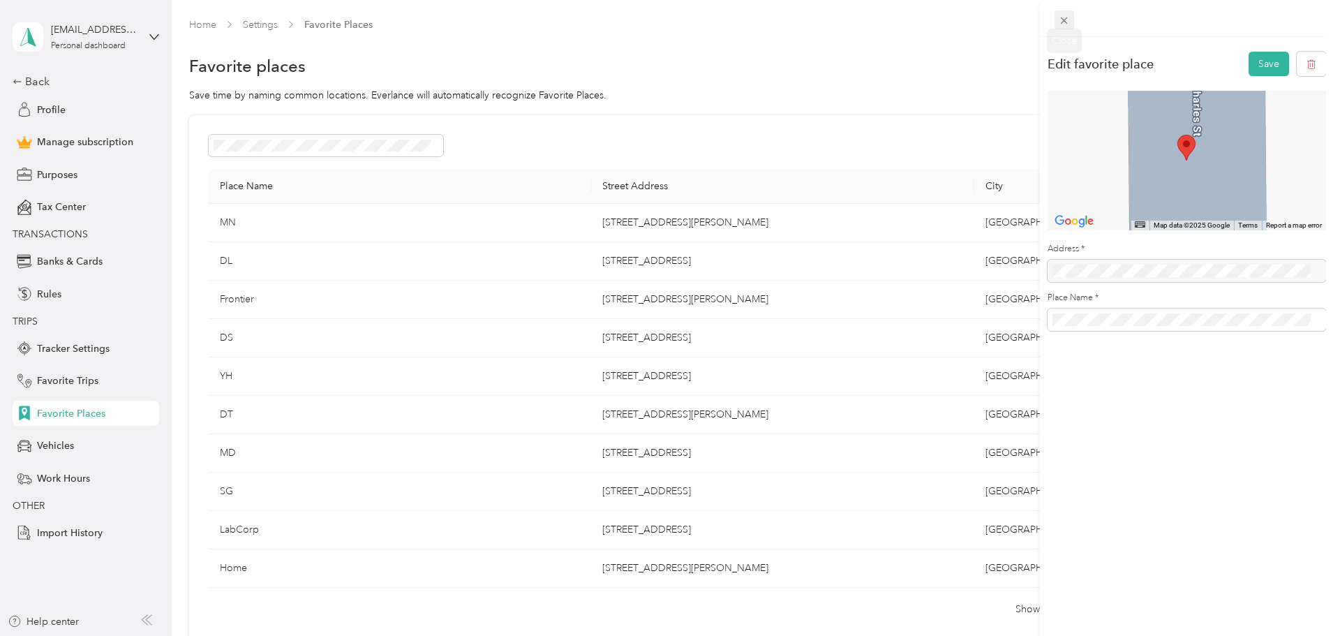
click at [1068, 20] on icon at bounding box center [1064, 21] width 12 height 12
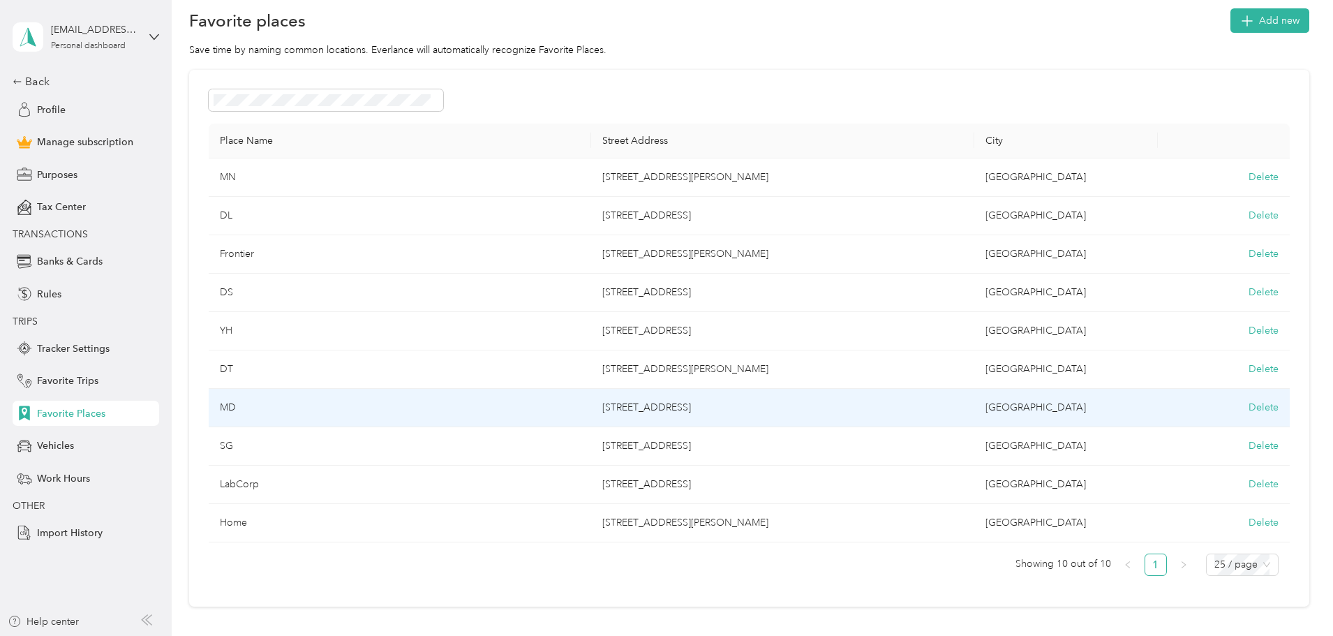
scroll to position [70, 0]
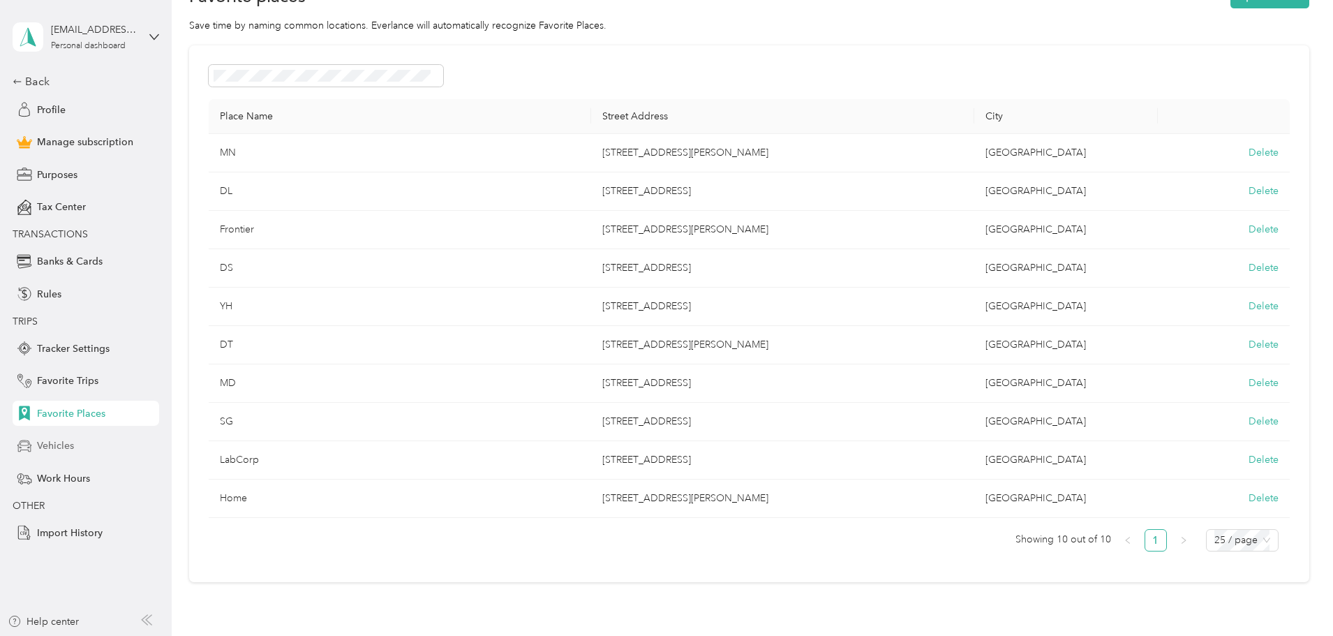
click at [100, 454] on div "Vehicles" at bounding box center [86, 445] width 147 height 25
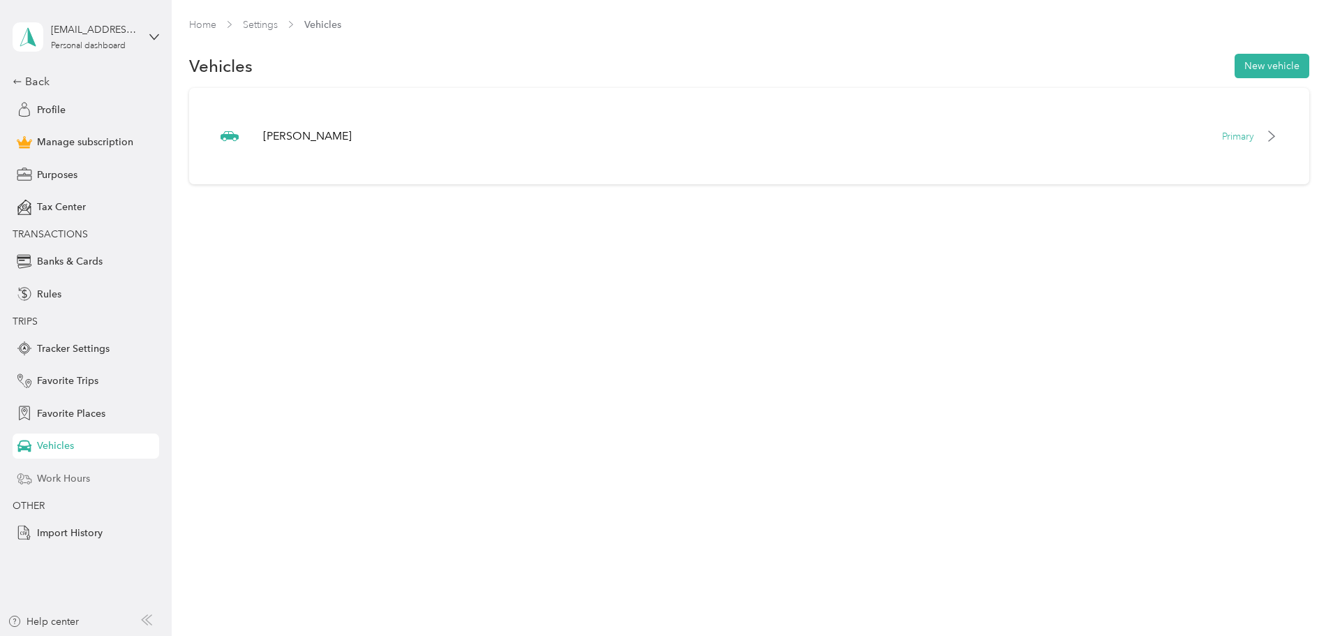
click at [99, 469] on div "Work Hours" at bounding box center [86, 477] width 147 height 25
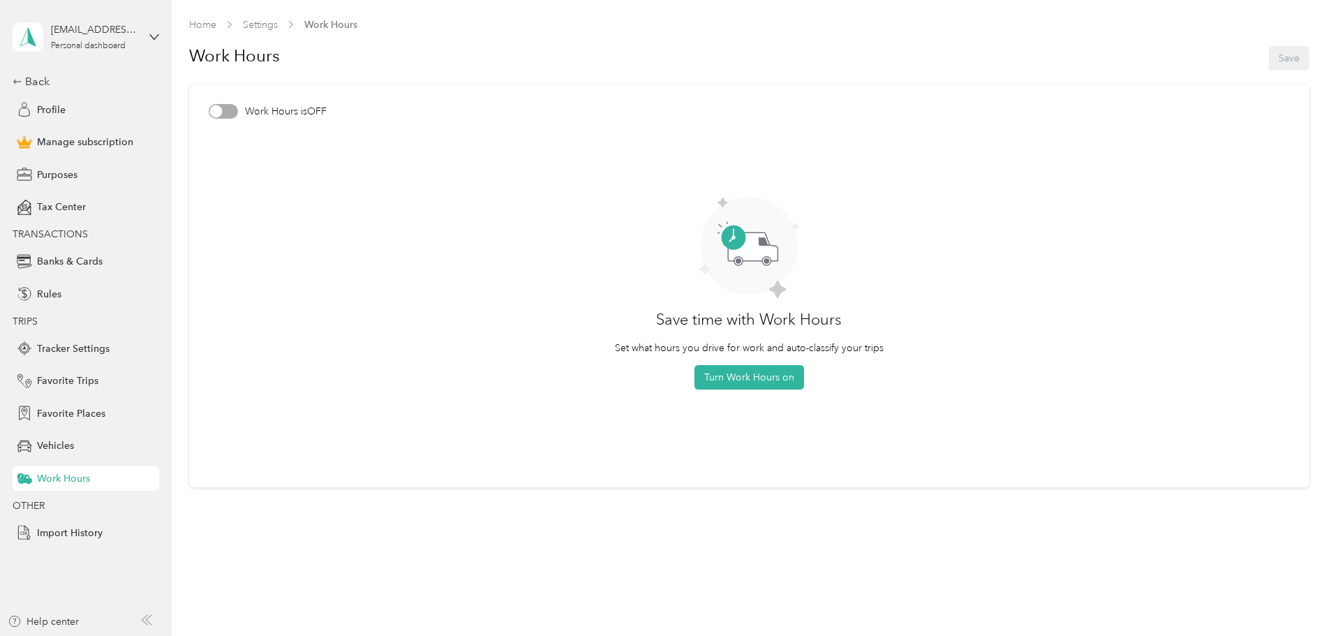
click at [238, 110] on div "Work Hours is OFF" at bounding box center [749, 111] width 1081 height 15
click at [227, 110] on div at bounding box center [223, 111] width 29 height 15
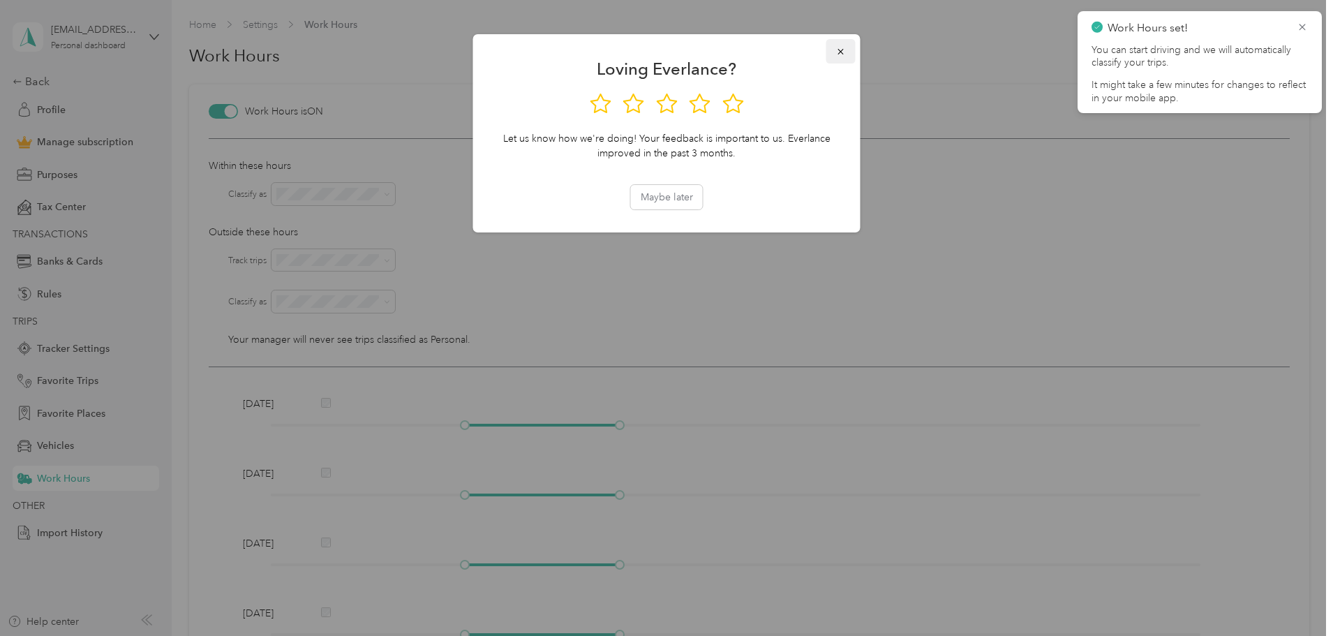
click at [844, 53] on icon "button" at bounding box center [841, 52] width 10 height 10
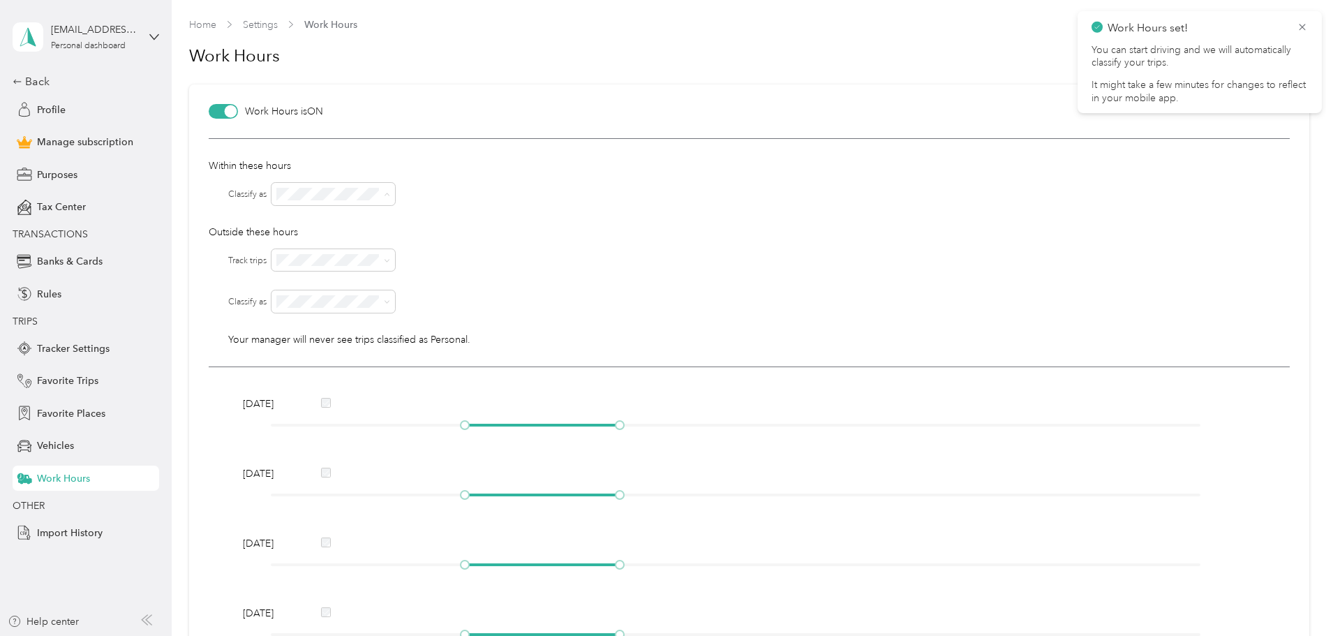
click at [338, 263] on div "Physician" at bounding box center [334, 267] width 104 height 15
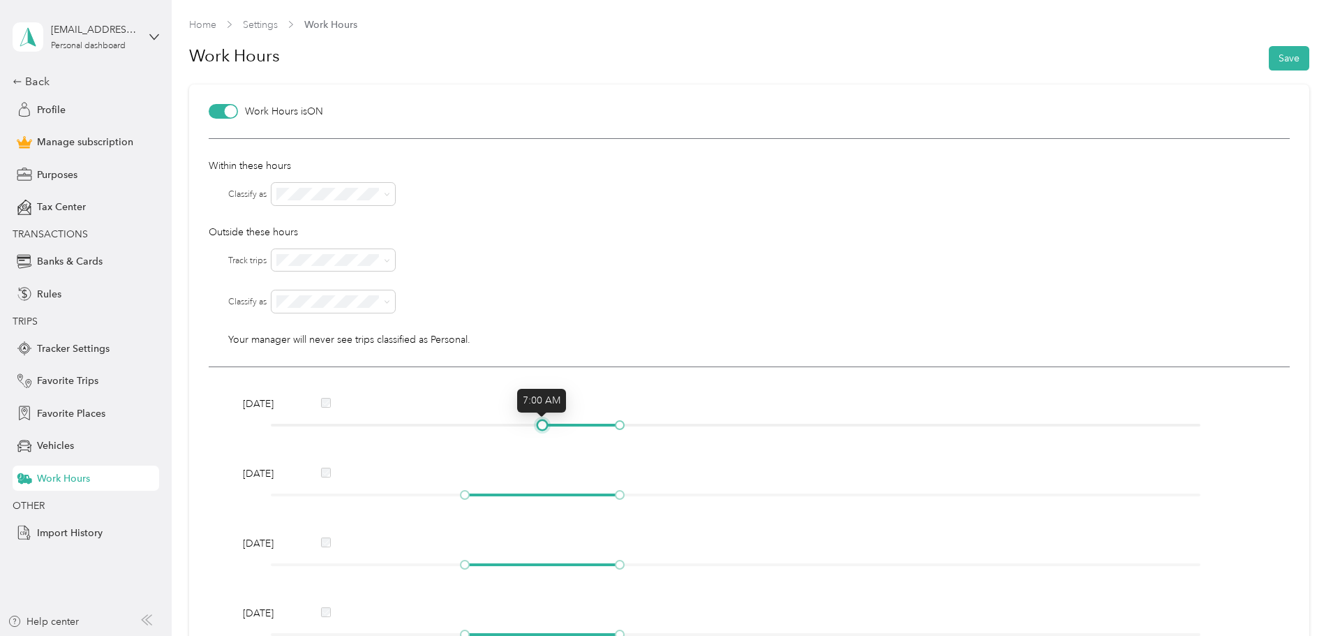
drag, startPoint x: 461, startPoint y: 424, endPoint x: 546, endPoint y: 428, distance: 85.2
click at [546, 428] on div at bounding box center [542, 424] width 7 height 7
drag, startPoint x: 619, startPoint y: 423, endPoint x: 974, endPoint y: 455, distance: 356.6
click at [974, 455] on div "Monday Tuesday Wednesday Thursday Friday Saturday Sunday" at bounding box center [749, 626] width 1081 height 518
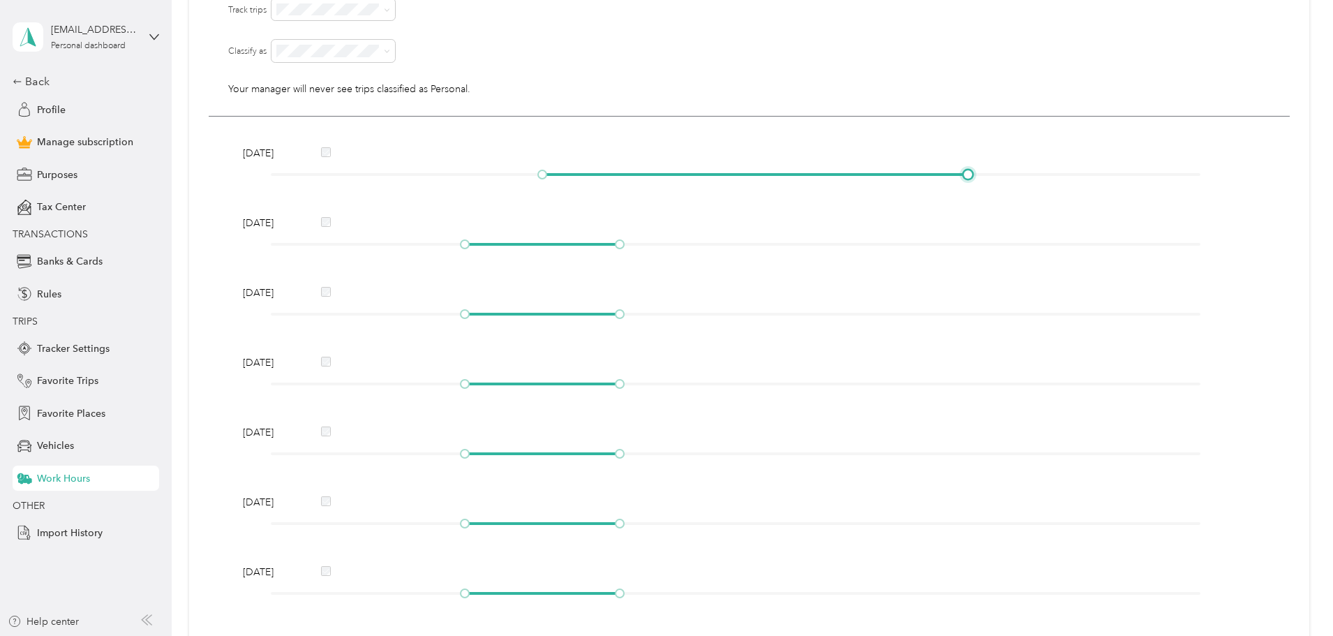
scroll to position [279, 0]
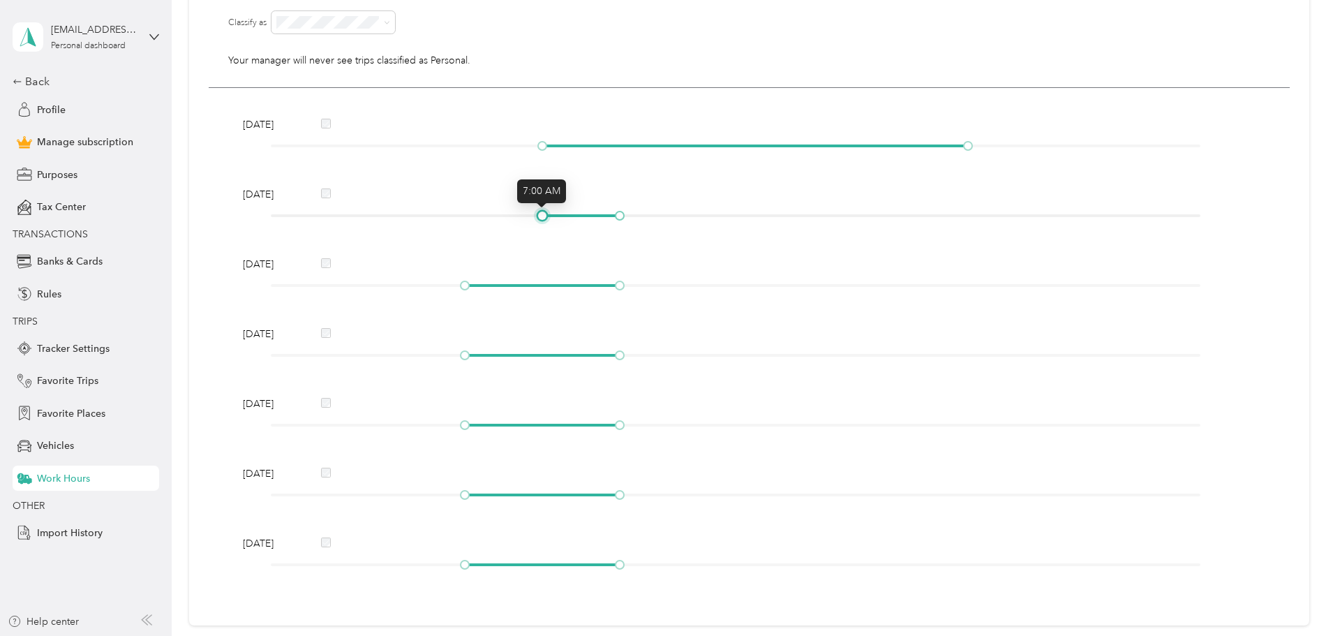
drag, startPoint x: 467, startPoint y: 217, endPoint x: 545, endPoint y: 220, distance: 78.2
click at [545, 219] on div at bounding box center [542, 215] width 7 height 7
drag, startPoint x: 615, startPoint y: 218, endPoint x: 964, endPoint y: 234, distance: 349.3
click at [964, 234] on div "Monday Tuesday Wednesday Thursday Friday Saturday Sunday" at bounding box center [749, 347] width 1081 height 518
drag, startPoint x: 468, startPoint y: 286, endPoint x: 548, endPoint y: 289, distance: 79.6
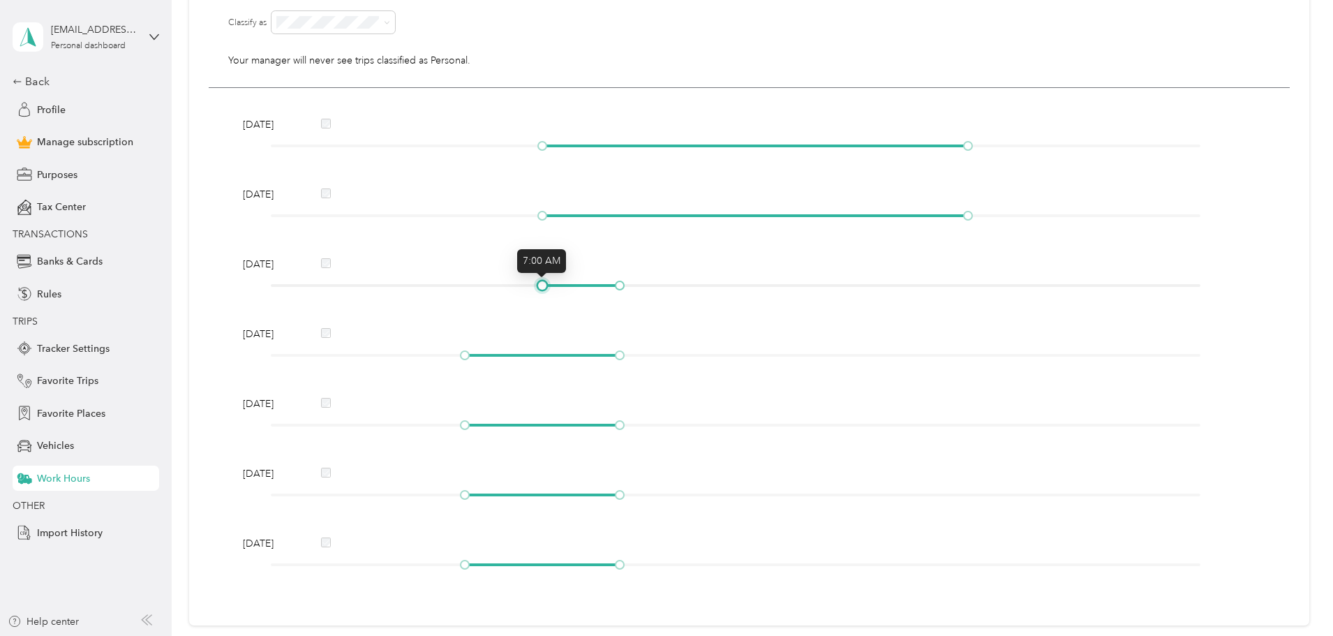
click at [548, 289] on div at bounding box center [736, 285] width 930 height 8
drag, startPoint x: 620, startPoint y: 282, endPoint x: 969, endPoint y: 294, distance: 349.1
click at [969, 294] on div "Wednesday" at bounding box center [749, 277] width 1022 height 40
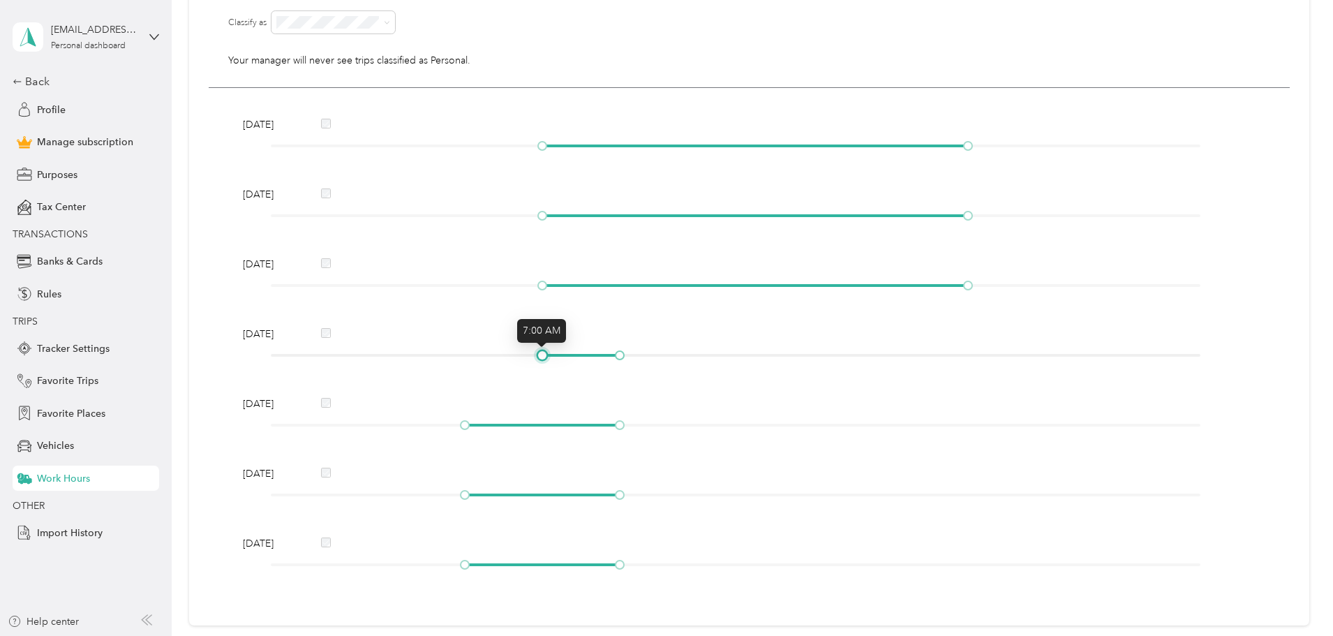
drag, startPoint x: 463, startPoint y: 353, endPoint x: 544, endPoint y: 355, distance: 80.3
click at [544, 355] on div at bounding box center [542, 355] width 7 height 7
drag, startPoint x: 614, startPoint y: 350, endPoint x: 962, endPoint y: 364, distance: 348.5
click at [962, 364] on div "Thursday" at bounding box center [749, 347] width 1022 height 40
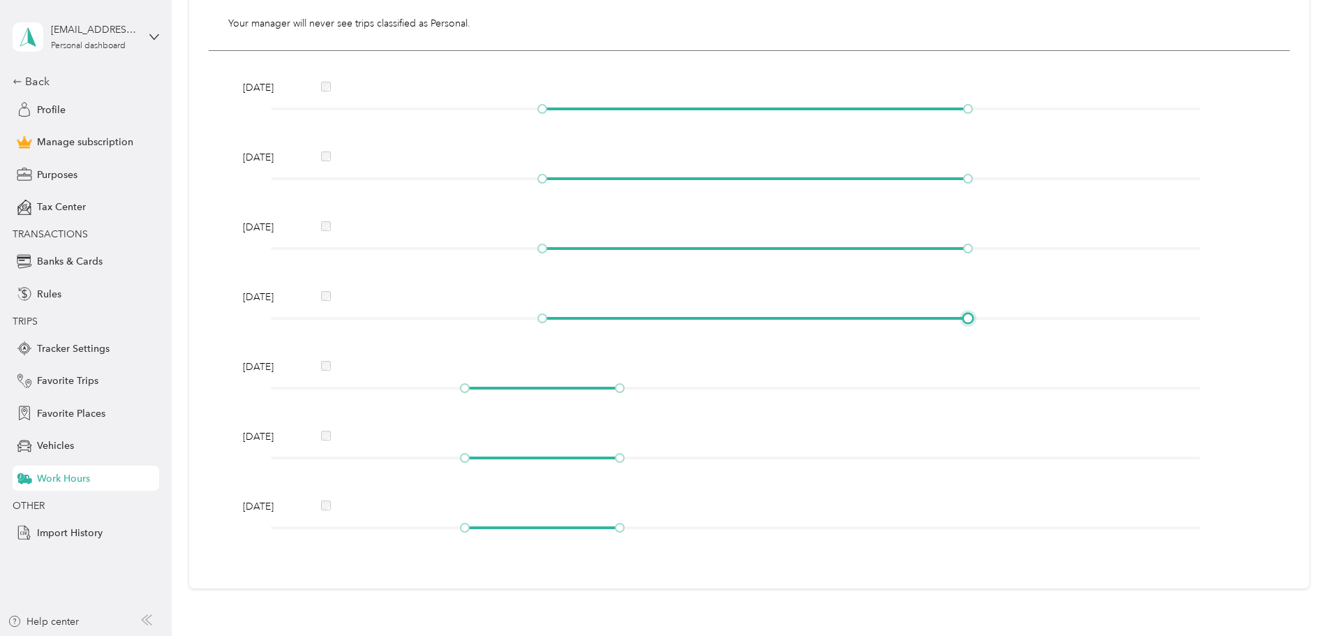
scroll to position [354, 0]
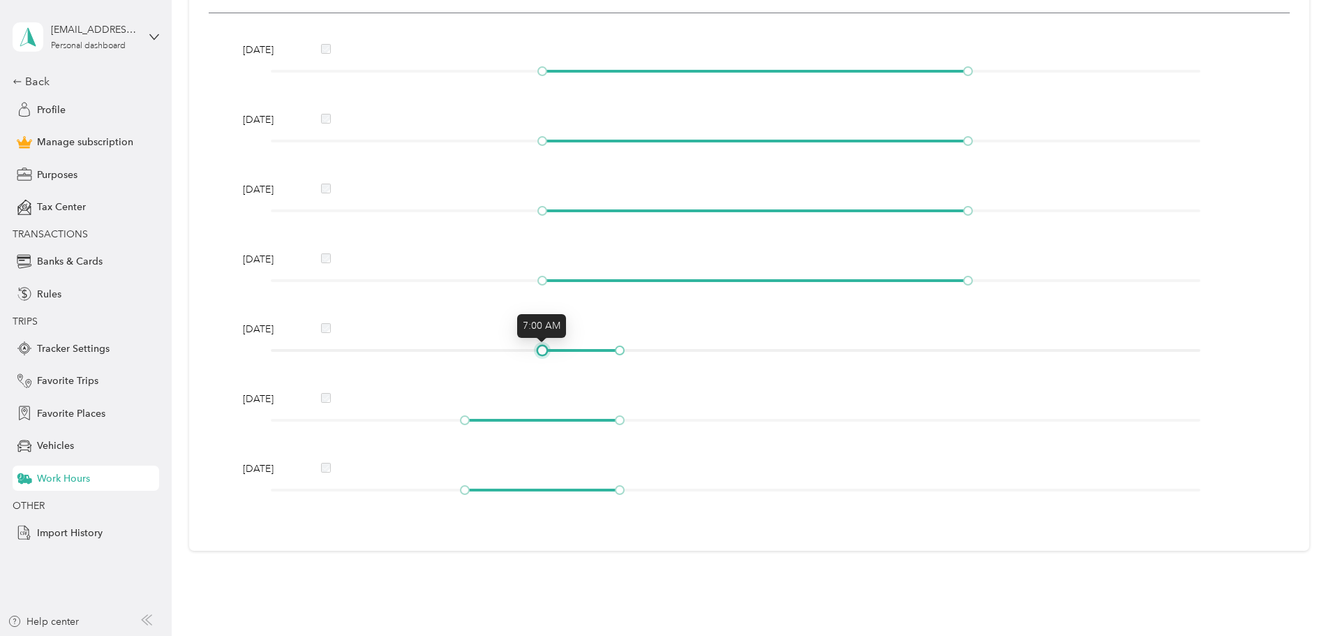
drag, startPoint x: 467, startPoint y: 347, endPoint x: 544, endPoint y: 349, distance: 77.5
click at [544, 349] on div at bounding box center [542, 350] width 7 height 7
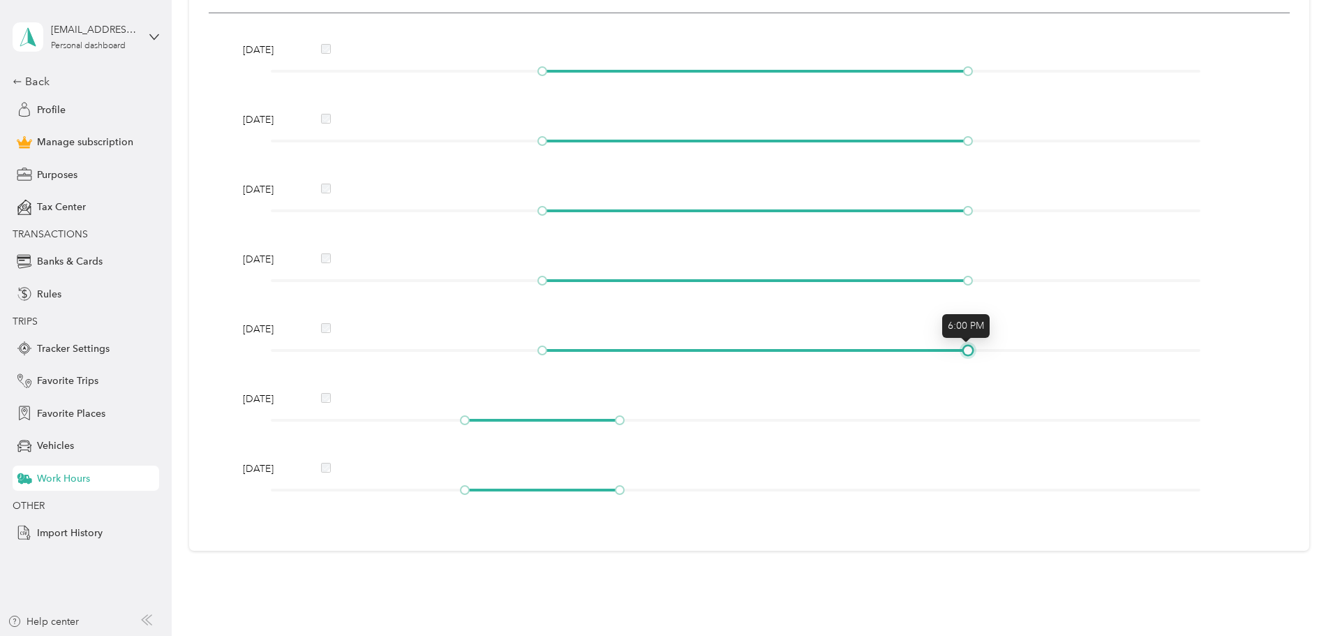
drag, startPoint x: 620, startPoint y: 348, endPoint x: 967, endPoint y: 368, distance: 346.7
click at [967, 368] on div "Monday Tuesday Wednesday Thursday Friday Saturday Sunday" at bounding box center [749, 272] width 1081 height 518
drag, startPoint x: 462, startPoint y: 421, endPoint x: 533, endPoint y: 417, distance: 71.3
click at [533, 417] on div at bounding box center [736, 420] width 930 height 8
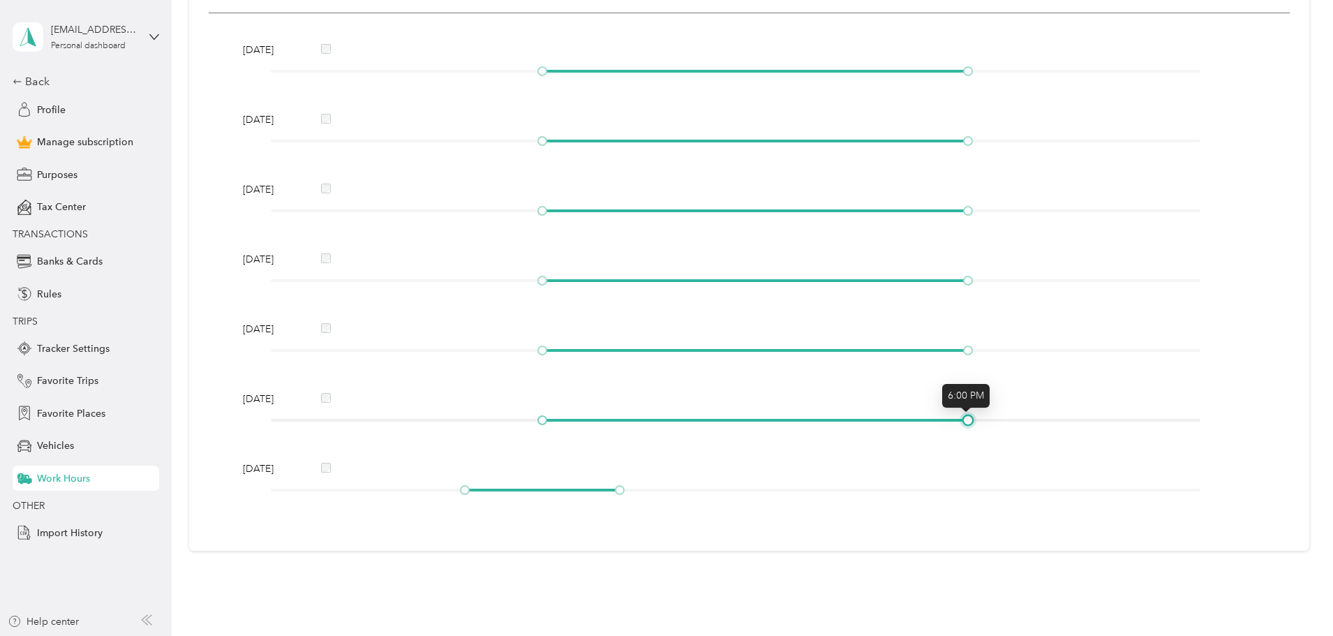
drag, startPoint x: 614, startPoint y: 417, endPoint x: 967, endPoint y: 421, distance: 352.4
click at [967, 421] on div at bounding box center [967, 420] width 7 height 7
drag, startPoint x: 463, startPoint y: 490, endPoint x: 546, endPoint y: 485, distance: 83.2
click at [546, 486] on div at bounding box center [542, 489] width 7 height 7
drag, startPoint x: 619, startPoint y: 488, endPoint x: 971, endPoint y: 491, distance: 351.7
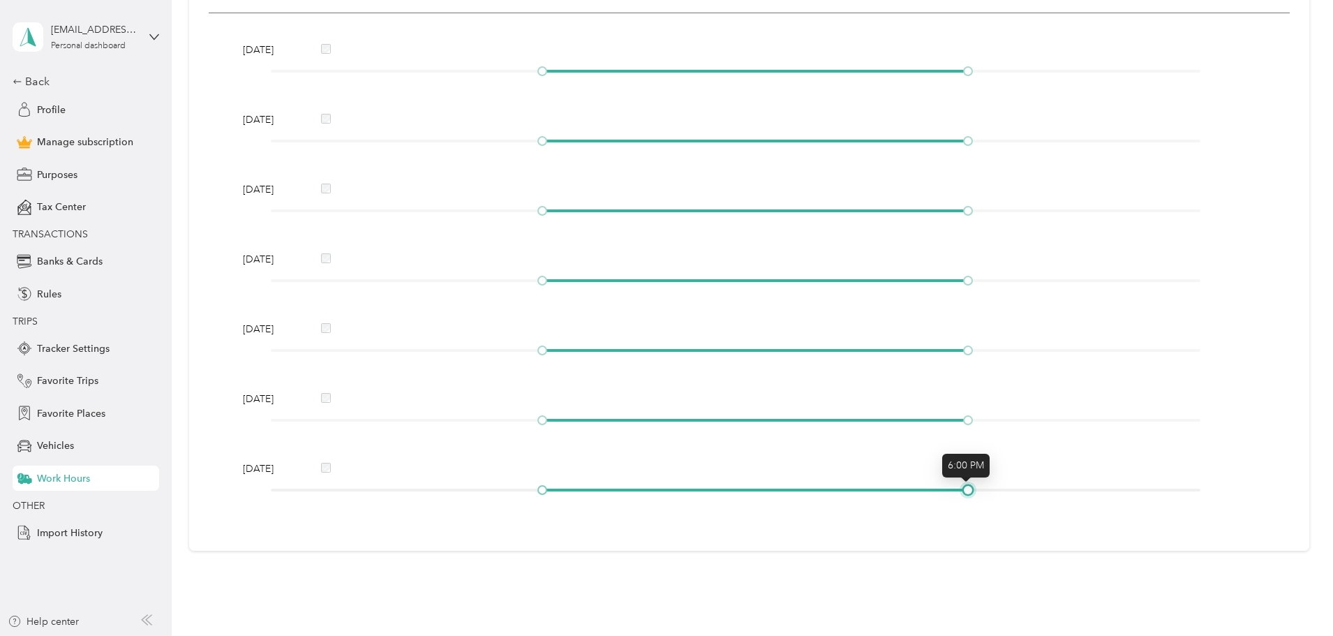
click at [971, 491] on div at bounding box center [967, 489] width 7 height 7
drag, startPoint x: 535, startPoint y: 488, endPoint x: 503, endPoint y: 487, distance: 31.4
click at [503, 490] on div at bounding box center [503, 489] width 7 height 7
drag, startPoint x: 542, startPoint y: 419, endPoint x: 507, endPoint y: 424, distance: 34.4
click at [507, 424] on div at bounding box center [503, 420] width 7 height 7
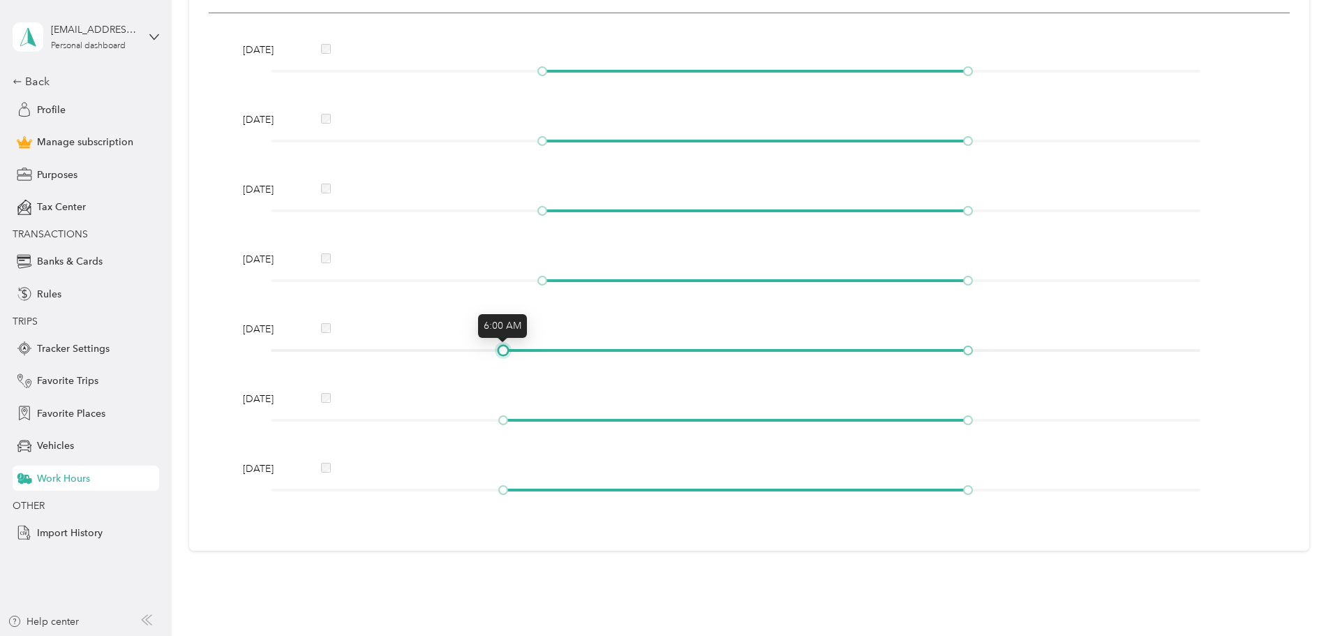
drag, startPoint x: 539, startPoint y: 353, endPoint x: 505, endPoint y: 352, distance: 34.2
click at [505, 352] on div at bounding box center [503, 350] width 7 height 7
drag, startPoint x: 541, startPoint y: 282, endPoint x: 509, endPoint y: 281, distance: 31.4
click at [509, 281] on div at bounding box center [736, 280] width 930 height 8
drag, startPoint x: 537, startPoint y: 210, endPoint x: 503, endPoint y: 212, distance: 34.3
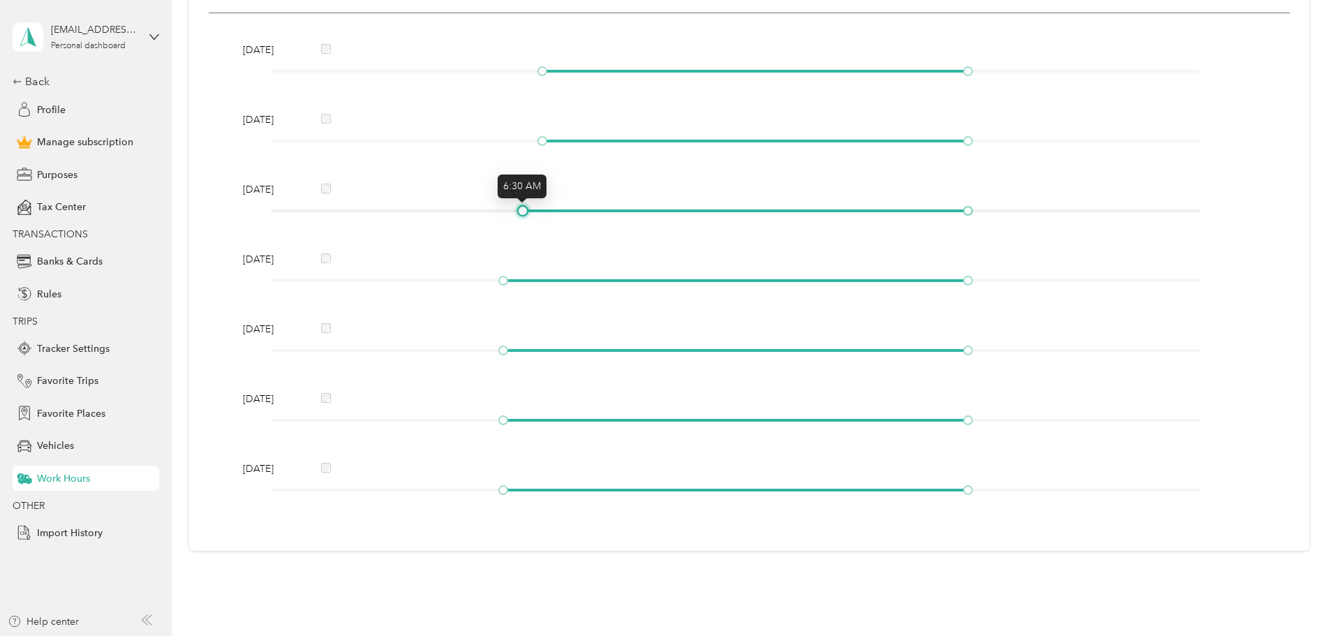
click at [519, 212] on div at bounding box center [522, 210] width 7 height 7
drag, startPoint x: 543, startPoint y: 142, endPoint x: 509, endPoint y: 137, distance: 33.9
click at [509, 137] on div at bounding box center [736, 141] width 930 height 8
drag, startPoint x: 537, startPoint y: 75, endPoint x: 507, endPoint y: 75, distance: 29.3
click at [507, 75] on div at bounding box center [503, 71] width 7 height 7
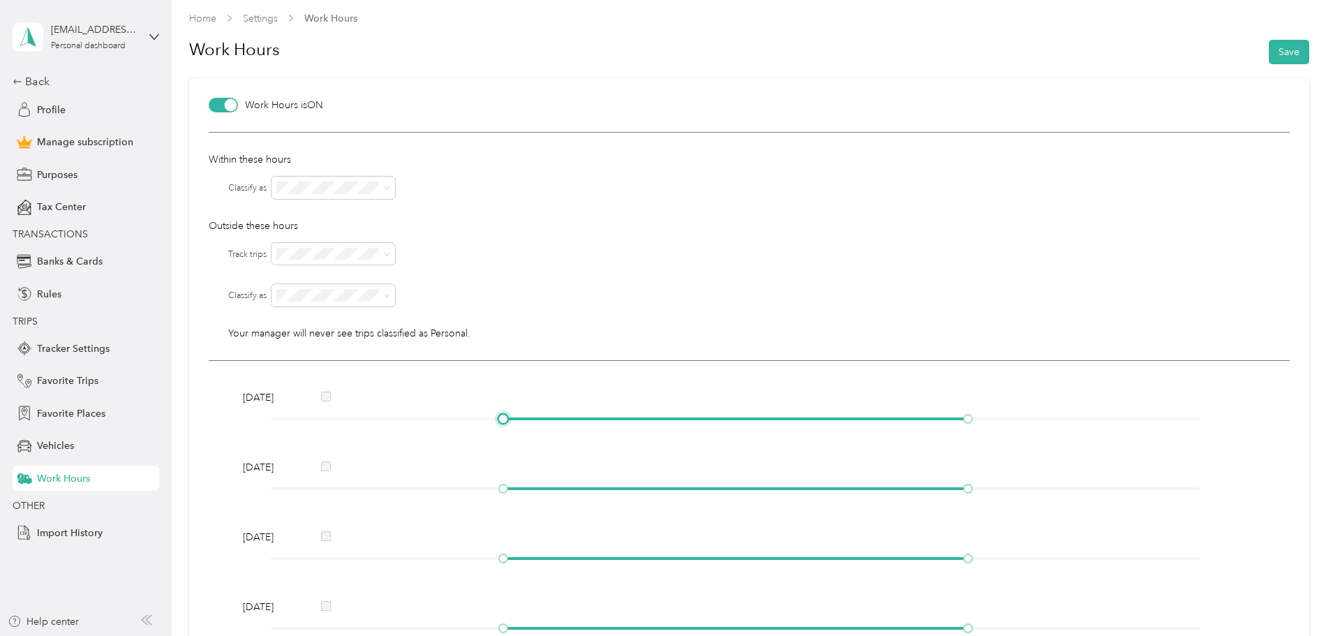
scroll to position [5, 0]
click at [336, 245] on span at bounding box center [333, 255] width 124 height 22
click at [324, 346] on div "Personal" at bounding box center [334, 345] width 104 height 15
click at [521, 294] on div at bounding box center [780, 296] width 1018 height 22
click at [1285, 61] on button "Save" at bounding box center [1289, 53] width 40 height 24
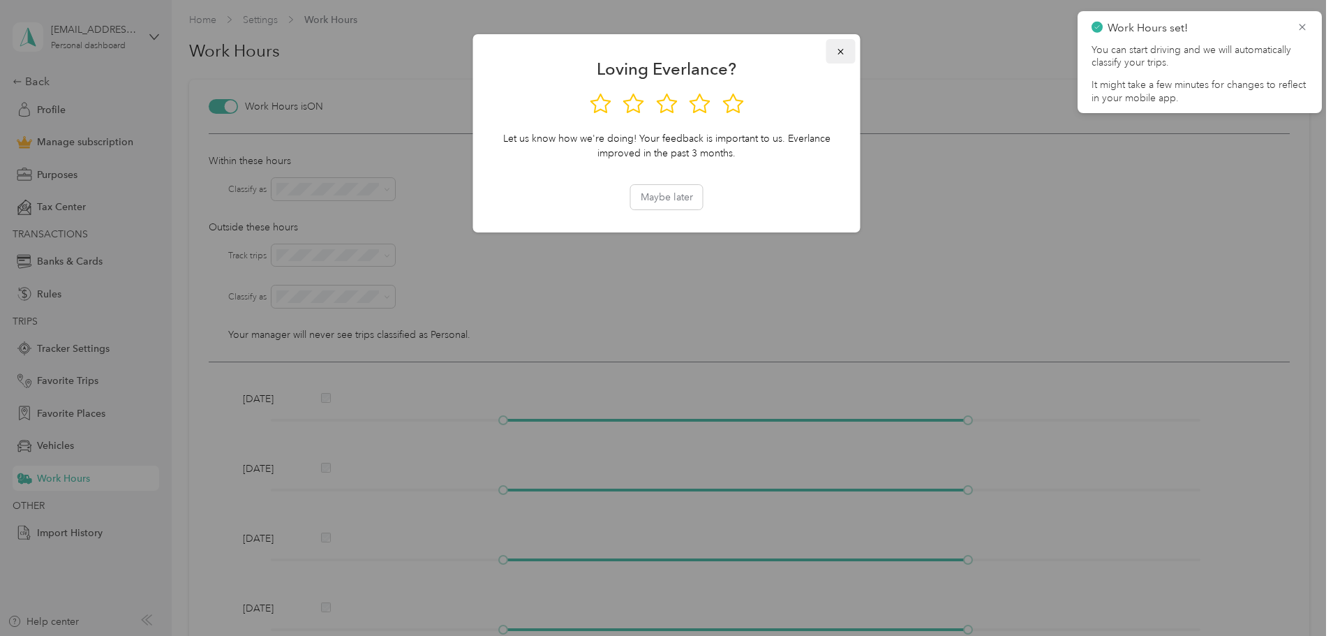
click at [844, 55] on icon "button" at bounding box center [841, 52] width 10 height 10
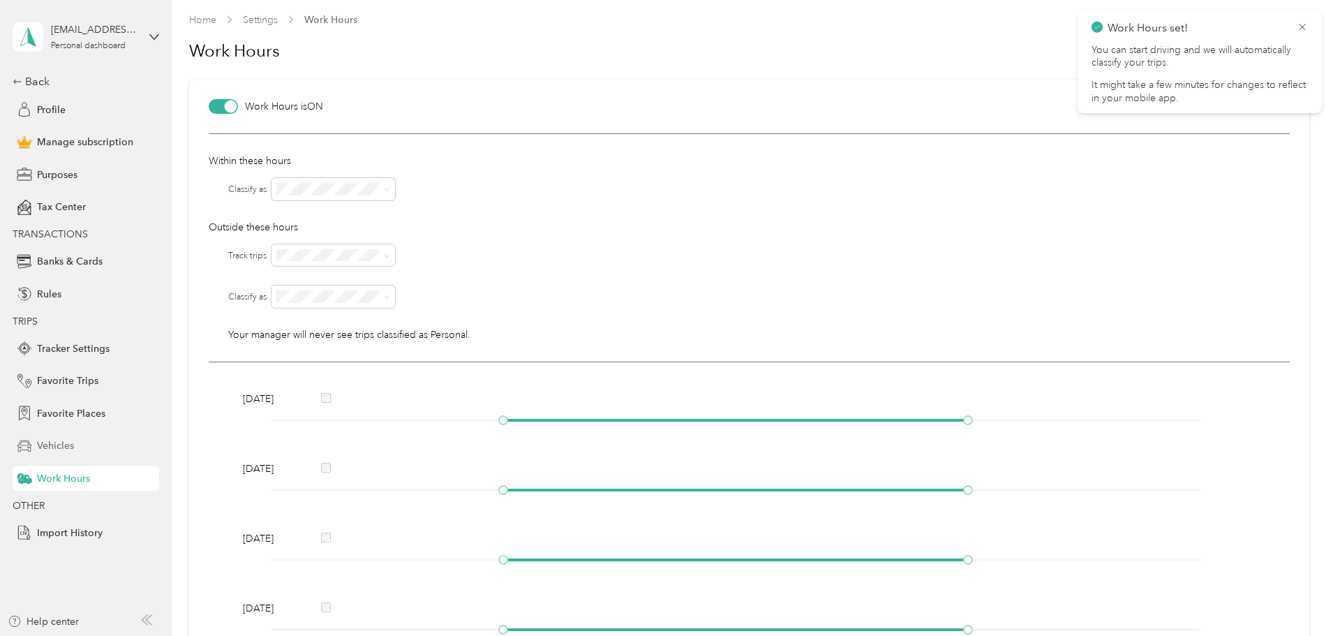
click at [94, 444] on div "Vehicles" at bounding box center [86, 445] width 147 height 25
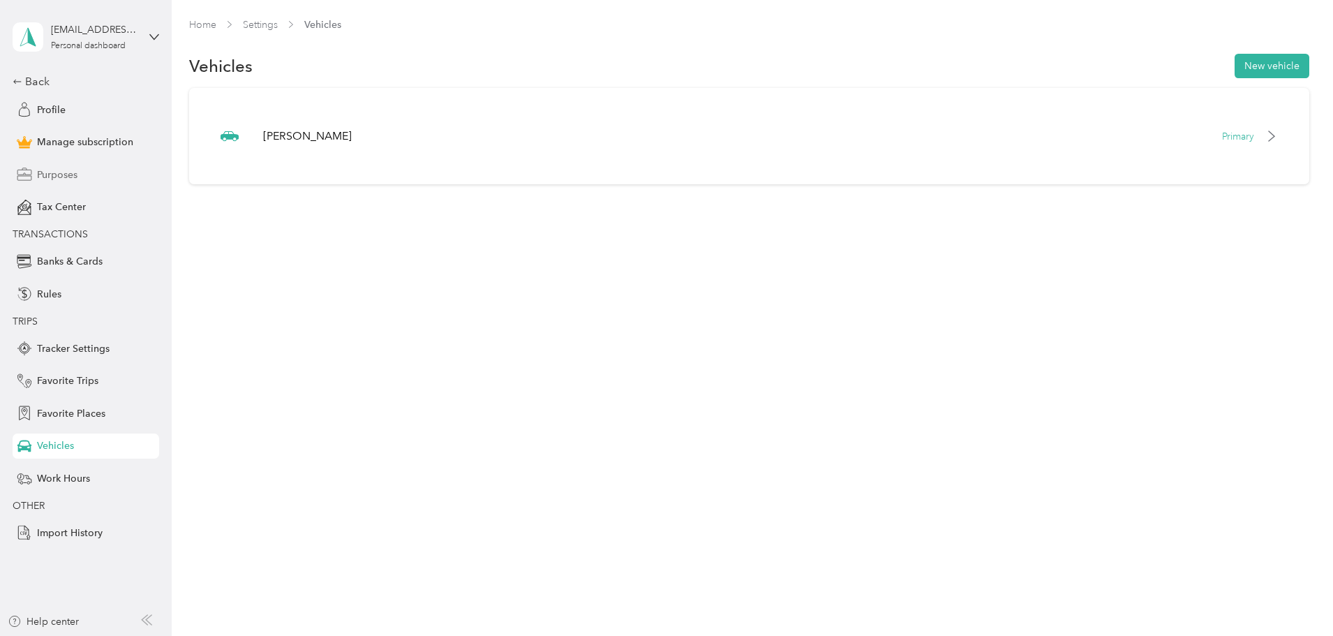
click at [88, 172] on div "Purposes" at bounding box center [86, 174] width 147 height 25
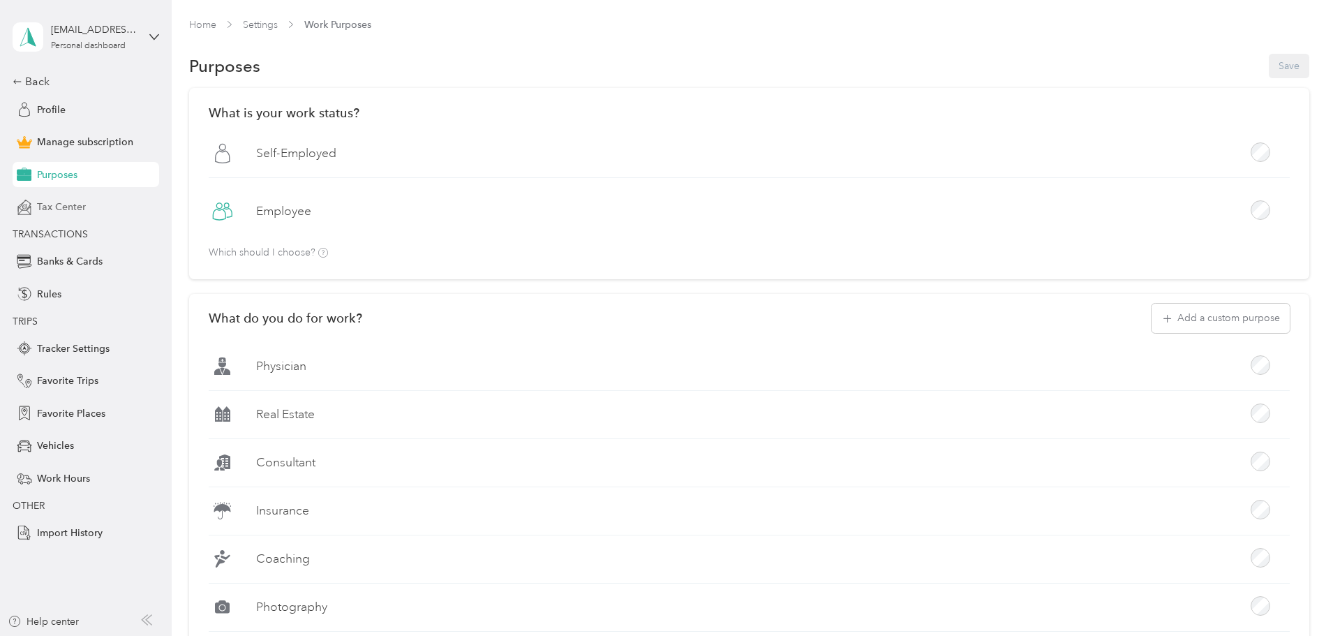
click at [88, 197] on div "Tax Center" at bounding box center [86, 207] width 147 height 25
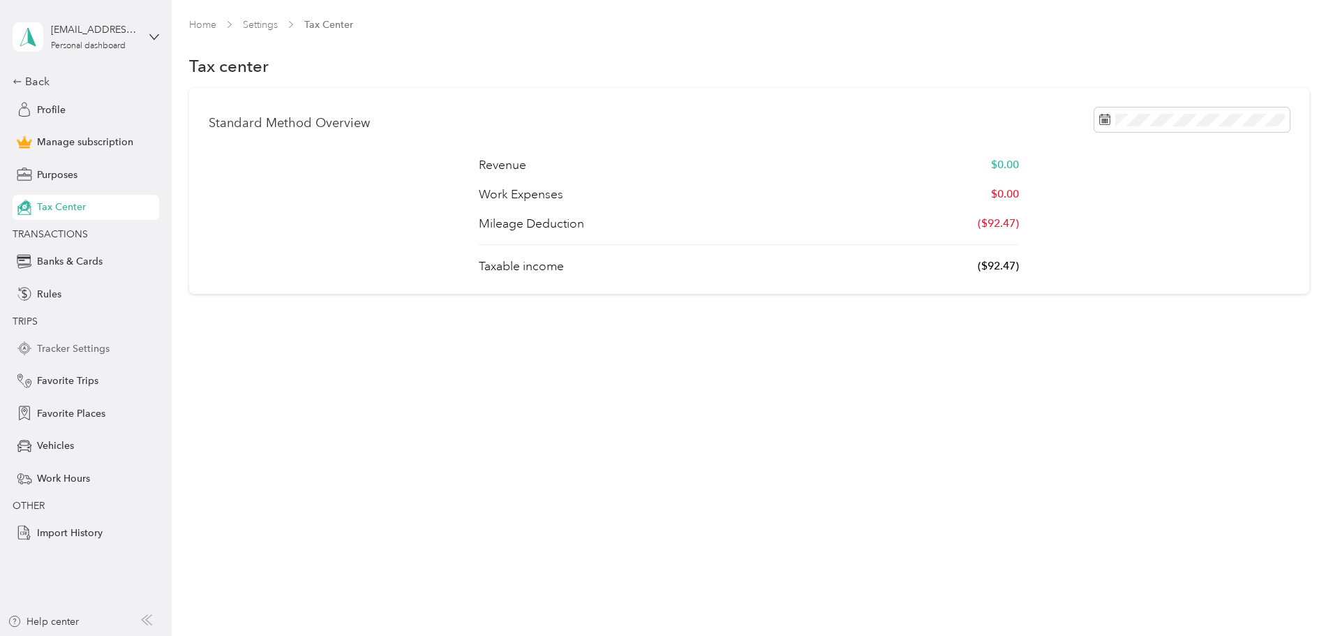
click at [67, 348] on span "Tracker Settings" at bounding box center [73, 348] width 73 height 15
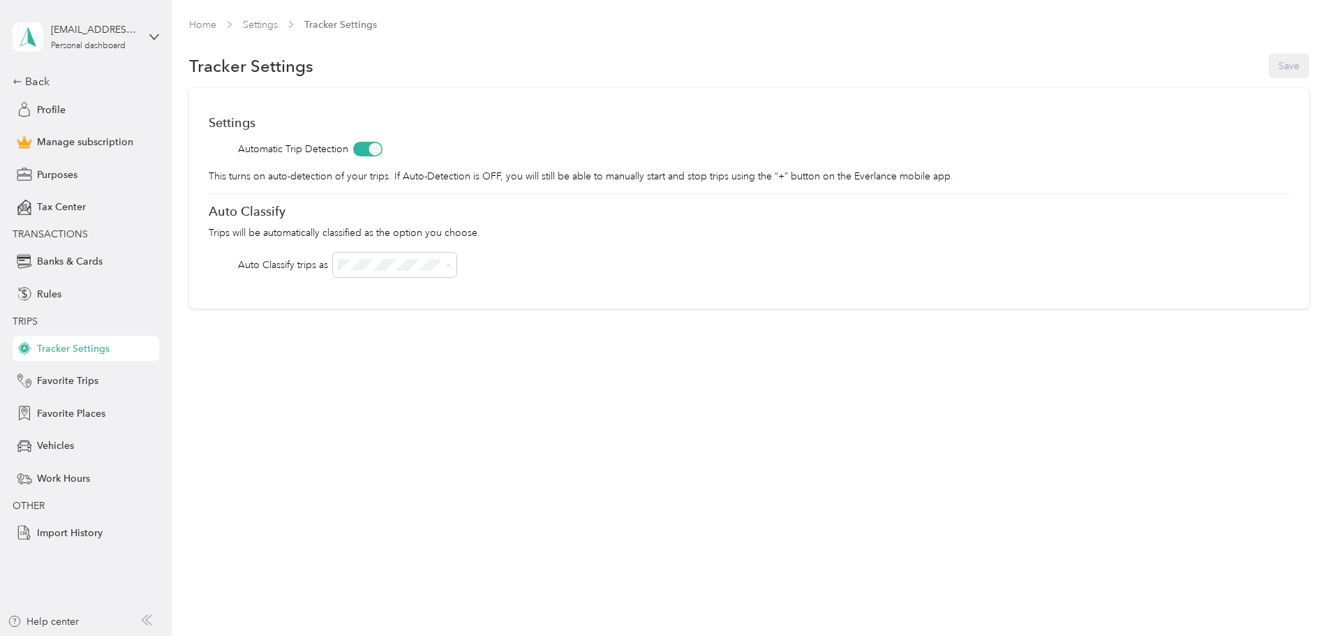
click at [500, 318] on div "Personal" at bounding box center [489, 315] width 104 height 15
click at [477, 465] on li "OFF" at bounding box center [489, 459] width 124 height 24
click at [789, 313] on div "Home Settings Tracker Settings Tracker Settings Save Settings Automatic Trip De…" at bounding box center [749, 192] width 1154 height 385
click at [1269, 68] on button "Save" at bounding box center [1289, 66] width 40 height 24
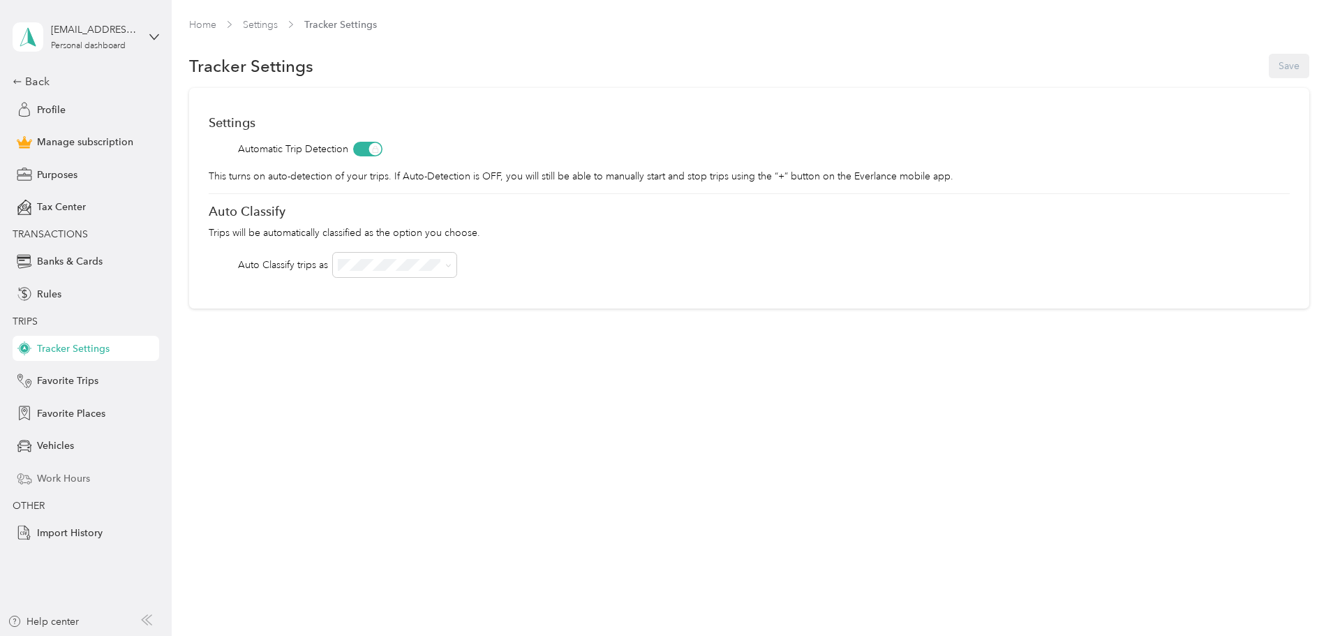
click at [64, 477] on span "Work Hours" at bounding box center [63, 478] width 53 height 15
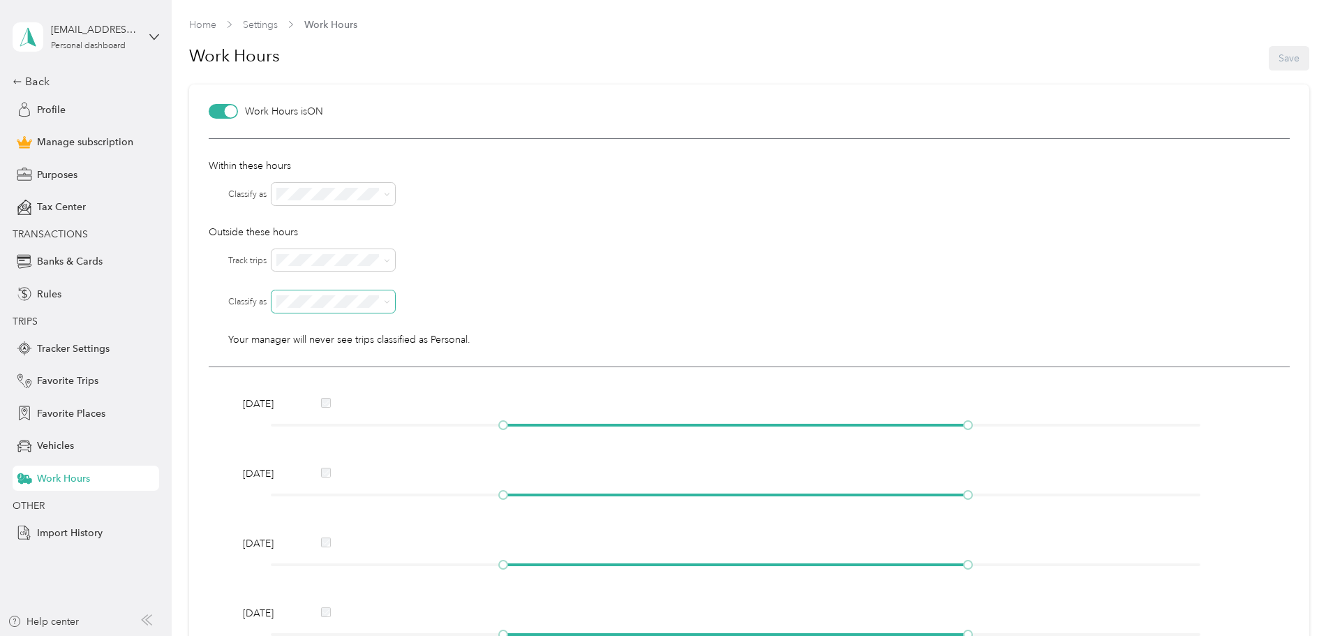
click at [388, 301] on icon at bounding box center [387, 302] width 6 height 6
click at [657, 251] on div at bounding box center [780, 260] width 1018 height 22
click at [83, 538] on span "Import History" at bounding box center [70, 532] width 66 height 15
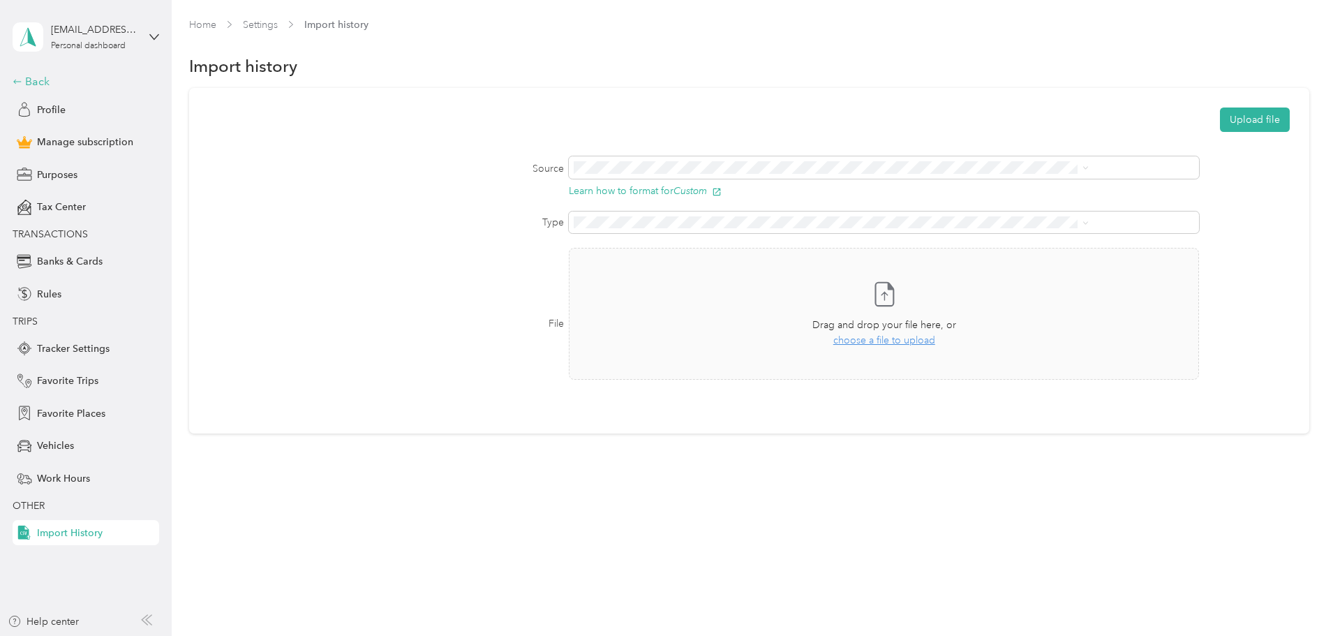
click at [53, 73] on div "Back" at bounding box center [83, 81] width 140 height 17
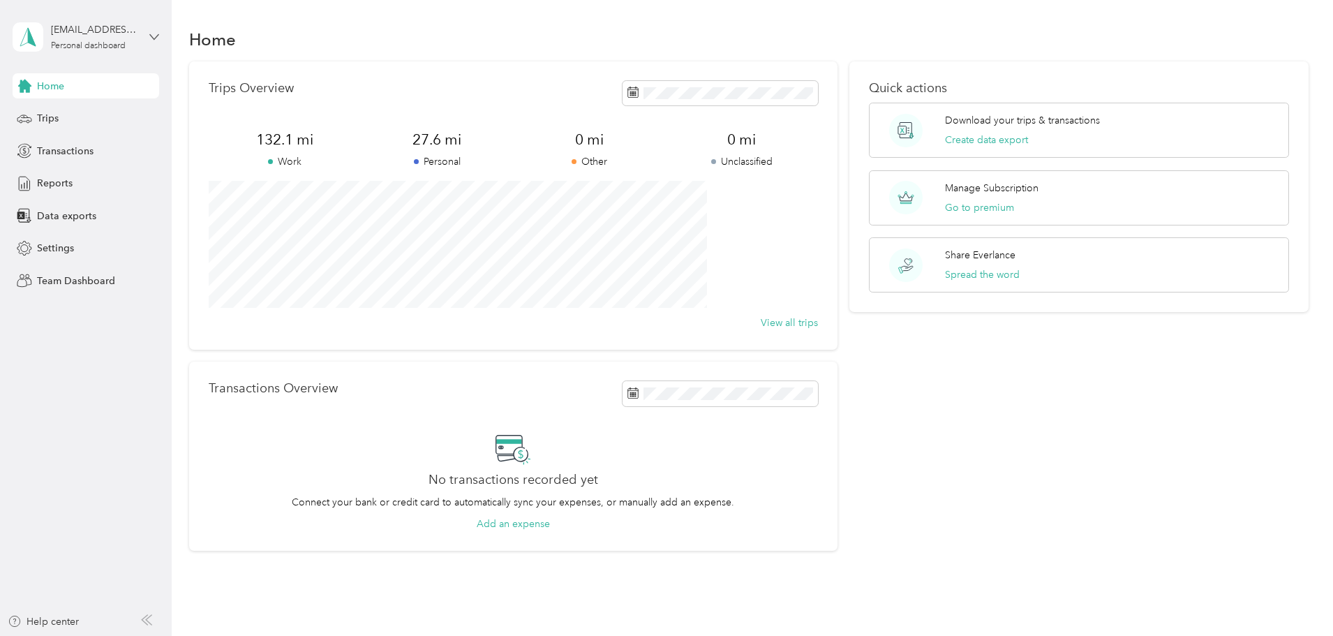
click at [157, 41] on icon at bounding box center [154, 37] width 10 height 10
